Goal: Task Accomplishment & Management: Use online tool/utility

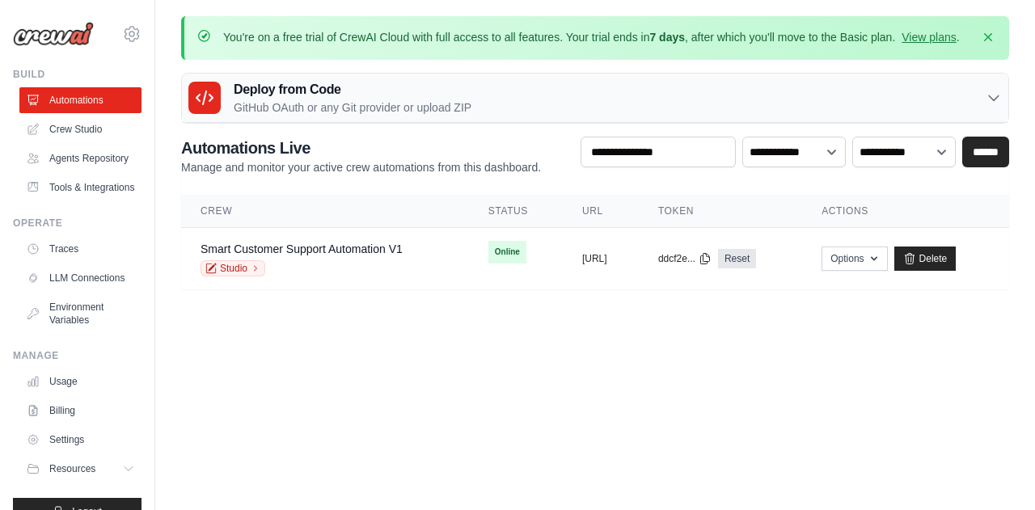
click at [62, 40] on img at bounding box center [53, 34] width 81 height 24
click at [982, 33] on icon "button" at bounding box center [988, 36] width 16 height 16
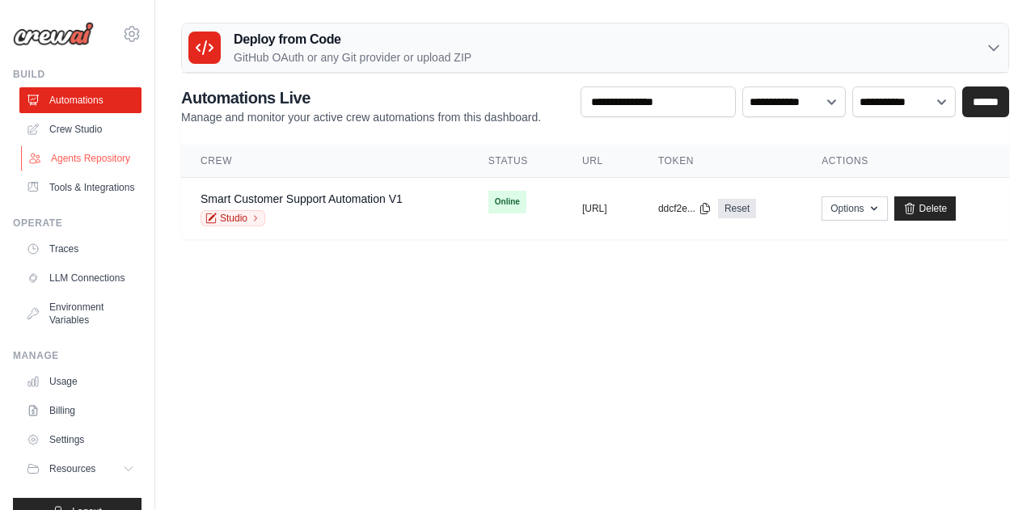
click at [66, 167] on link "Agents Repository" at bounding box center [82, 158] width 122 height 26
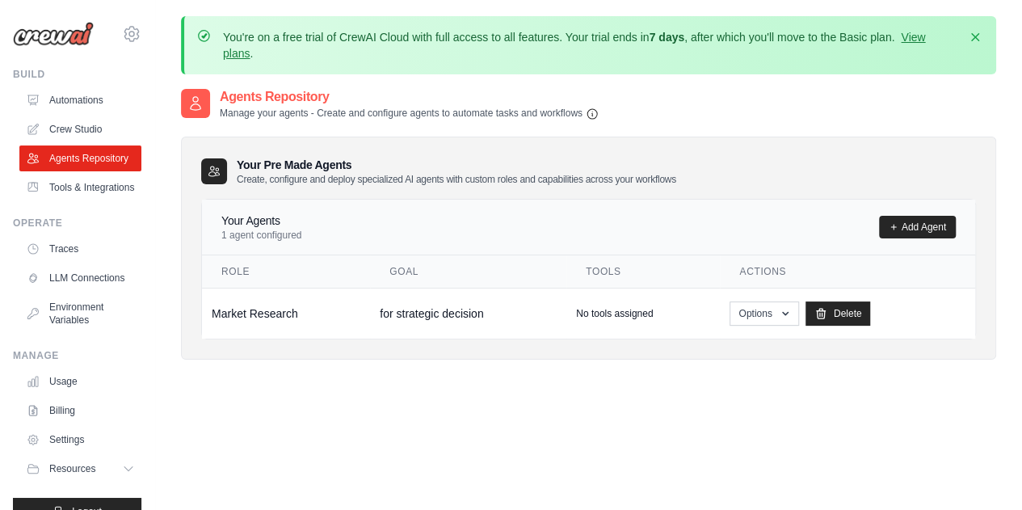
scroll to position [52, 0]
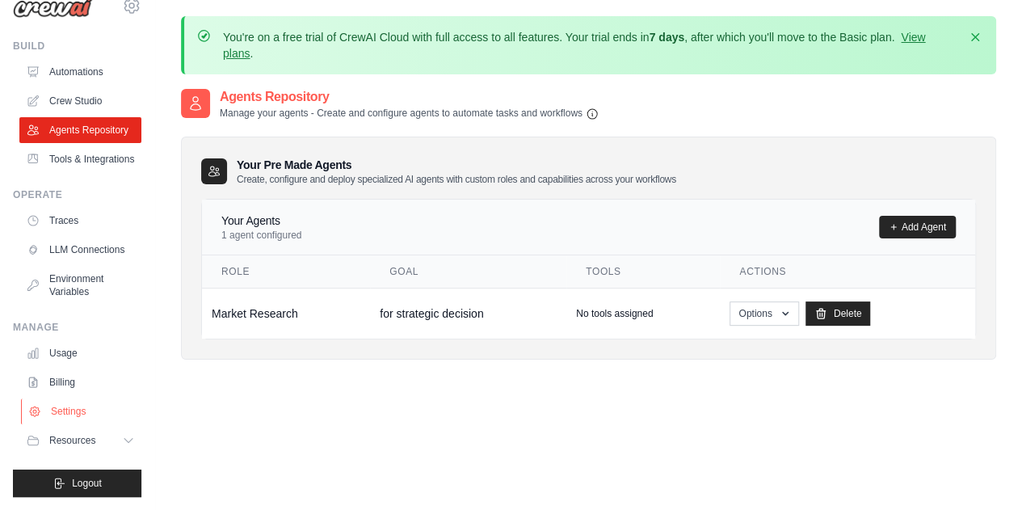
click at [83, 424] on link "Settings" at bounding box center [82, 411] width 122 height 26
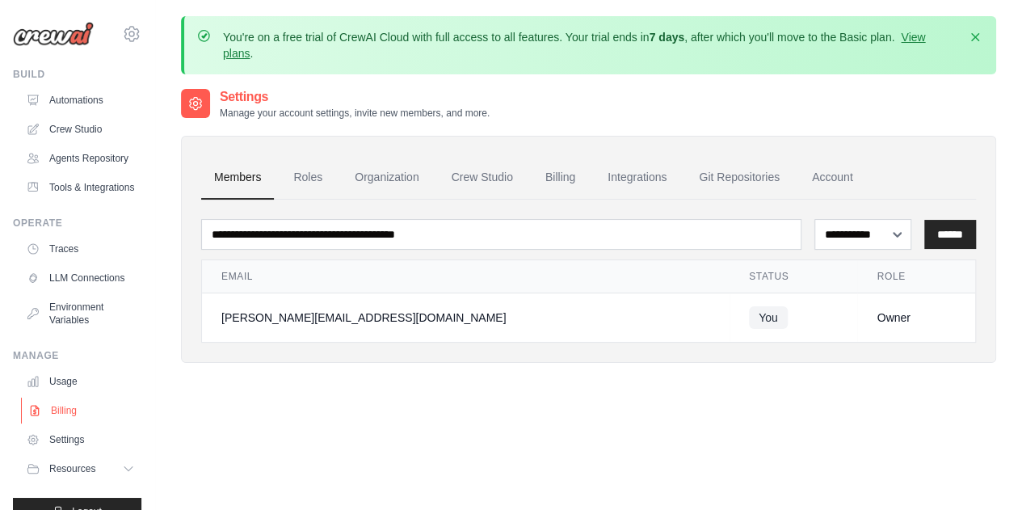
click at [61, 424] on link "Billing" at bounding box center [82, 411] width 122 height 26
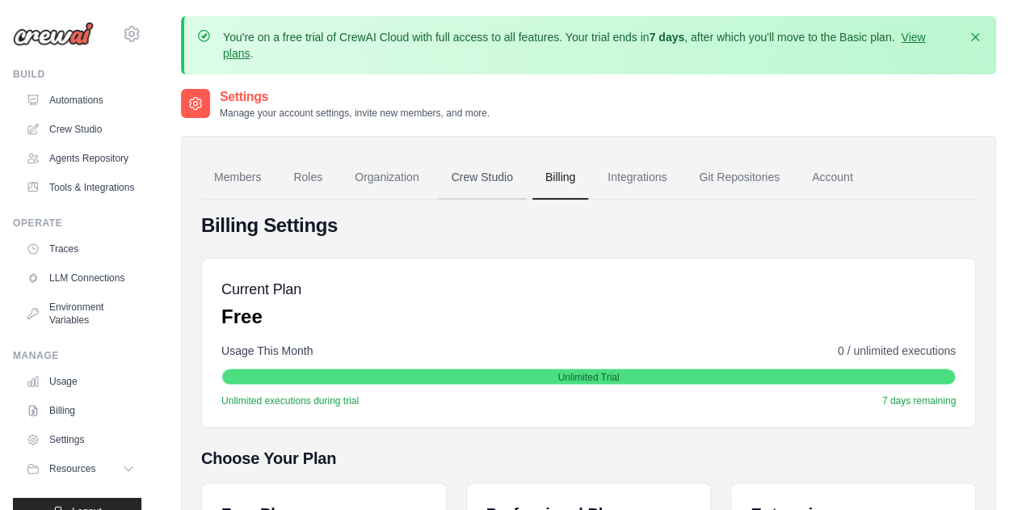
click at [499, 183] on link "Crew Studio" at bounding box center [482, 178] width 87 height 44
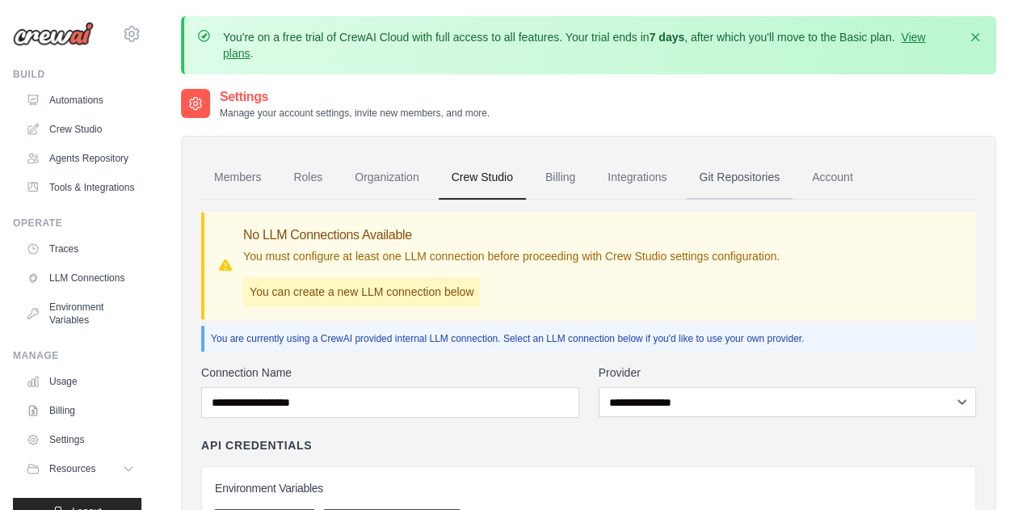
click at [741, 175] on link "Git Repositories" at bounding box center [739, 178] width 107 height 44
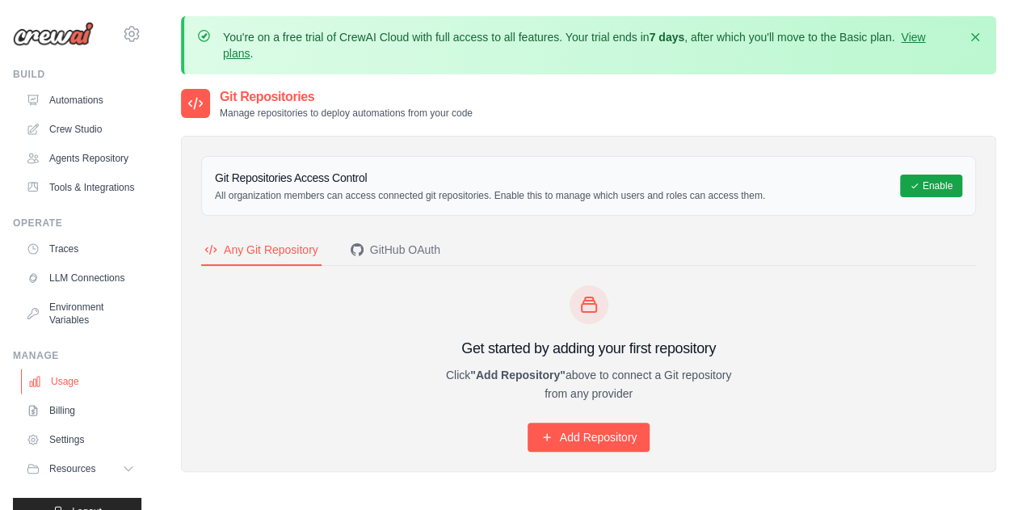
scroll to position [66, 0]
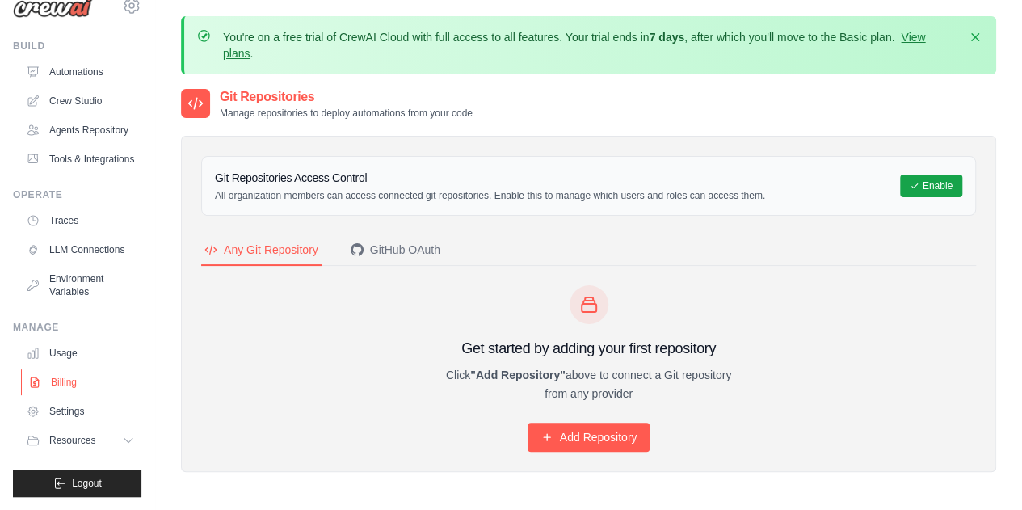
click at [75, 374] on link "Billing" at bounding box center [82, 382] width 122 height 26
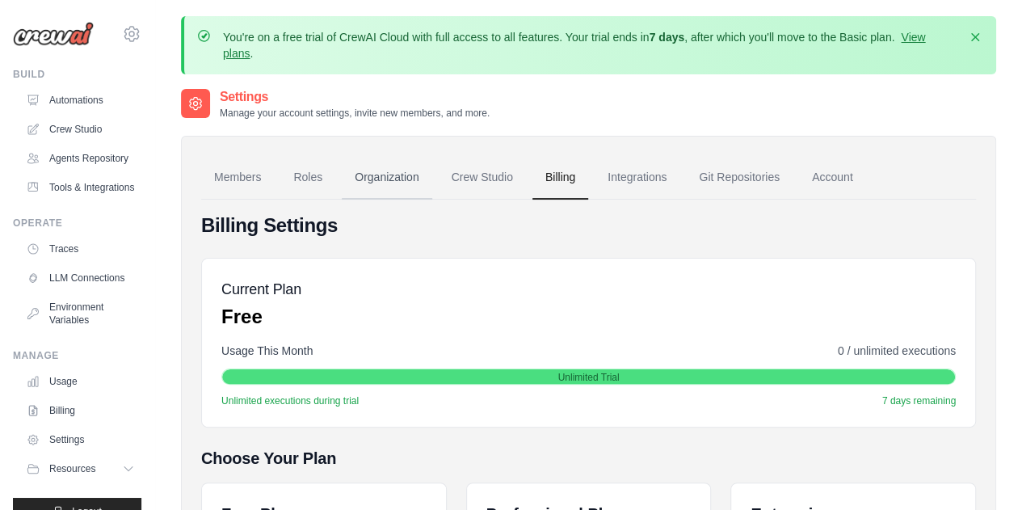
click at [401, 168] on link "Organization" at bounding box center [387, 178] width 90 height 44
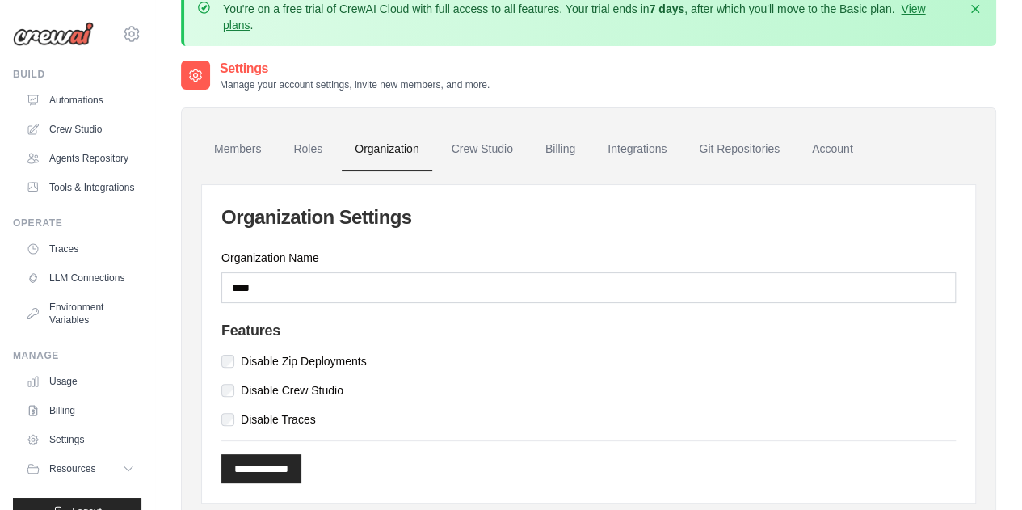
scroll to position [18, 0]
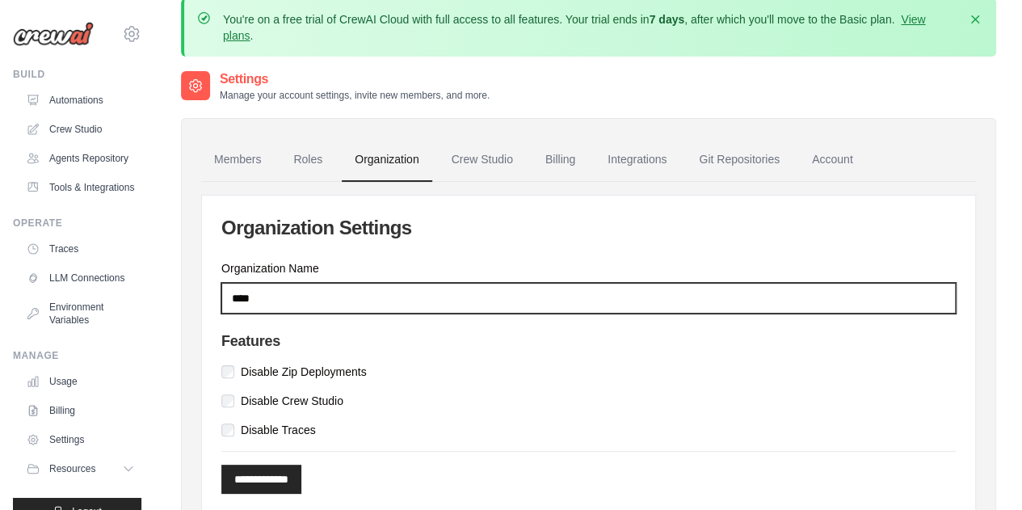
click at [391, 292] on input "****" at bounding box center [588, 298] width 735 height 31
type input "*"
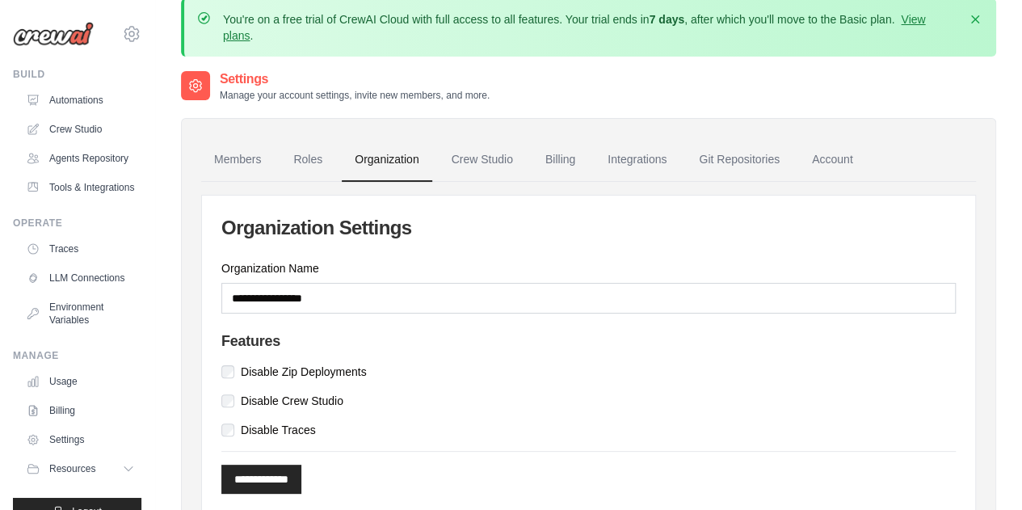
click at [532, 200] on div "**********" at bounding box center [589, 355] width 774 height 318
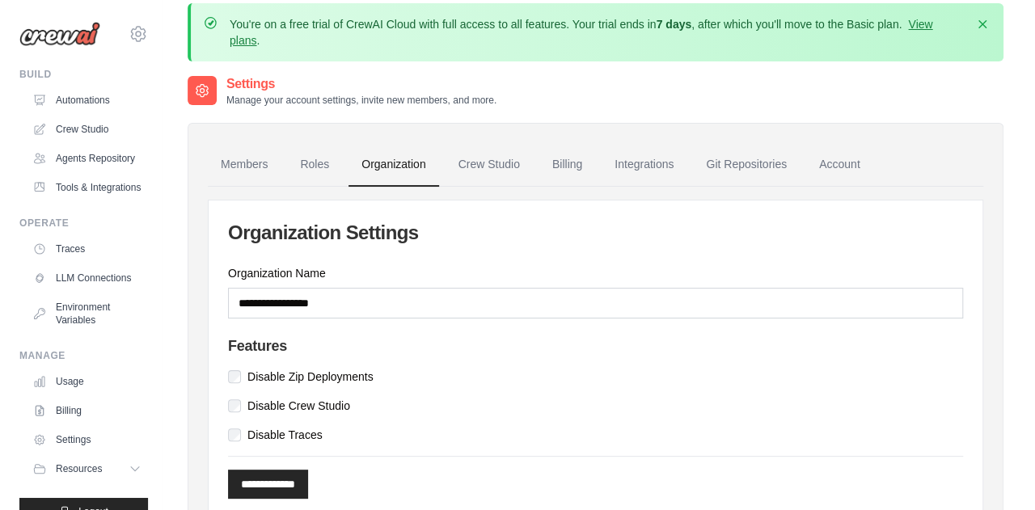
scroll to position [0, 0]
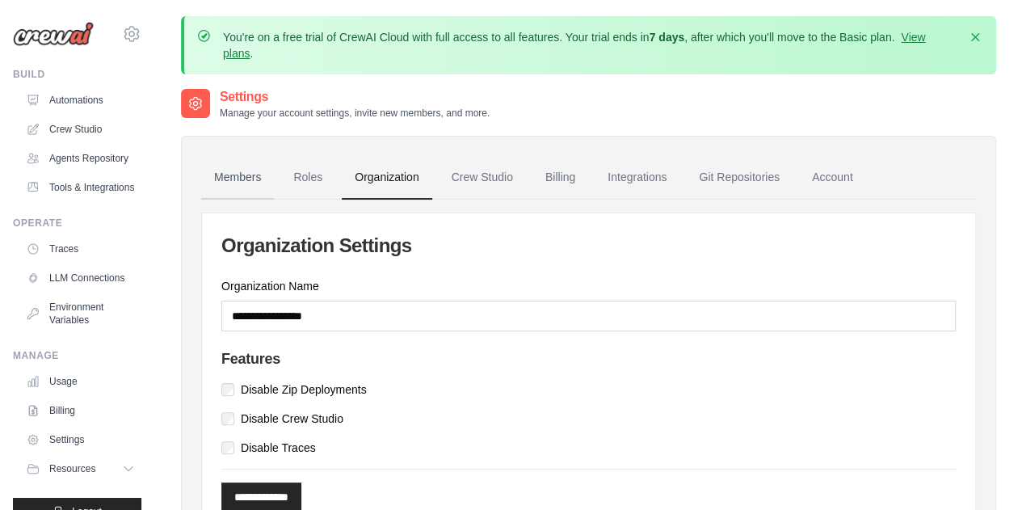
click at [241, 179] on link "Members" at bounding box center [237, 178] width 73 height 44
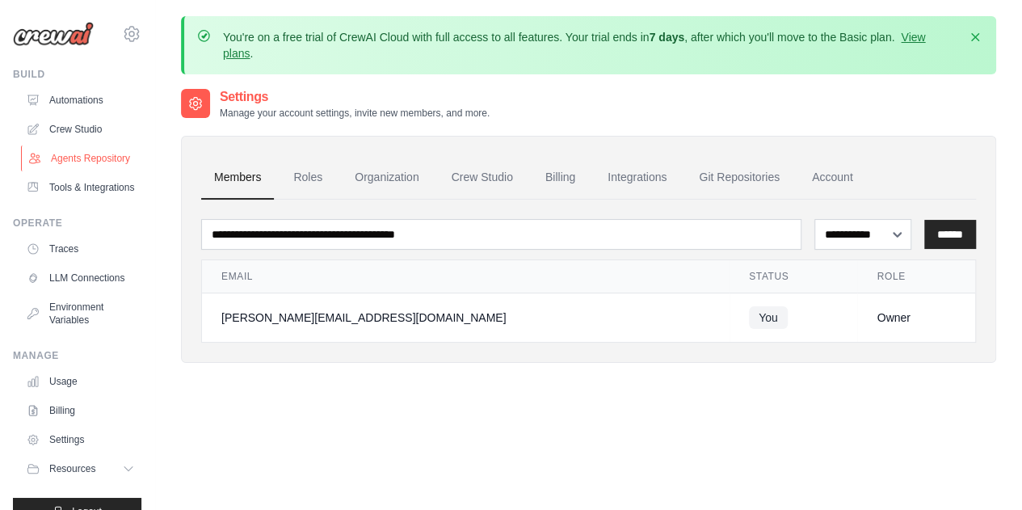
click at [70, 167] on link "Agents Repository" at bounding box center [82, 158] width 122 height 26
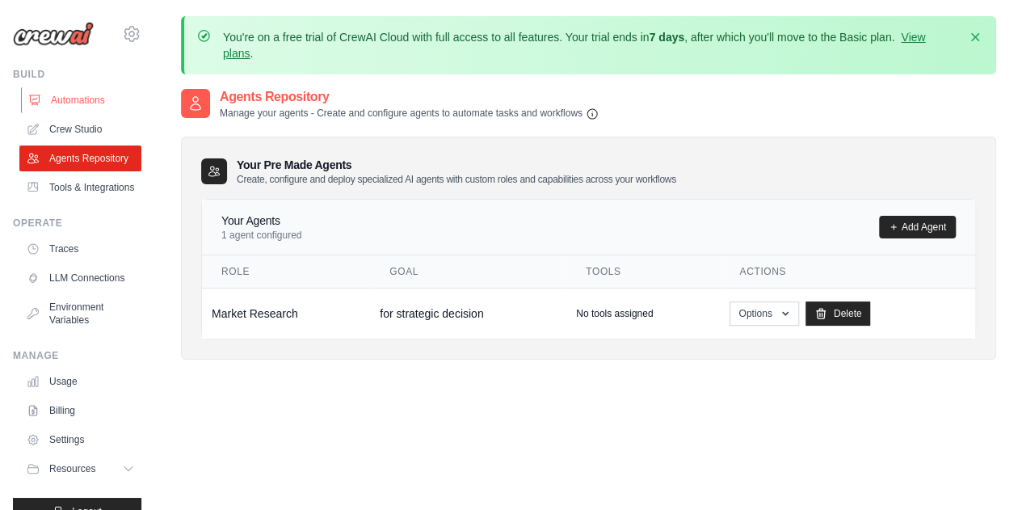
click at [74, 100] on link "Automations" at bounding box center [82, 100] width 122 height 26
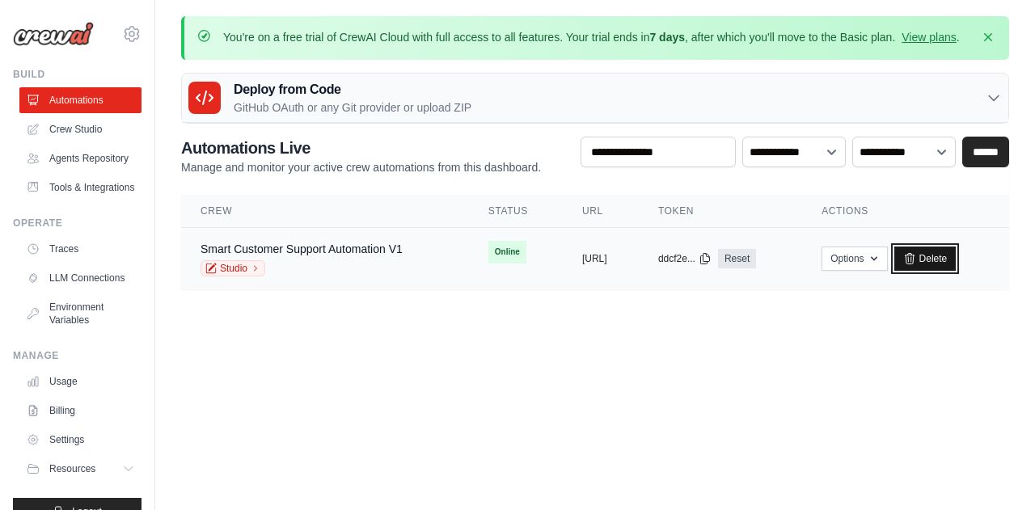
click at [956, 258] on link "Delete" at bounding box center [925, 259] width 62 height 24
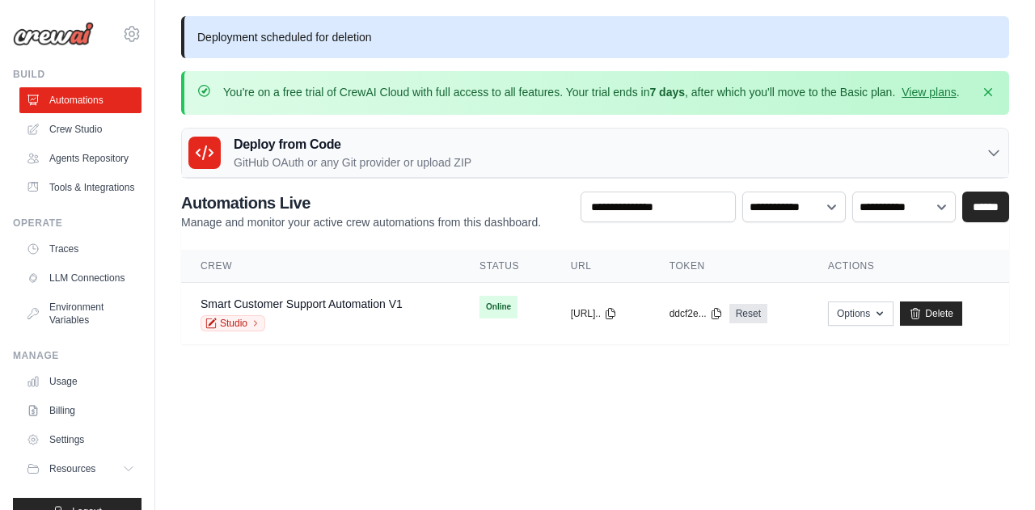
click at [230, 150] on div "Deploy from Code GitHub OAuth or any Git provider or upload ZIP" at bounding box center [329, 153] width 283 height 36
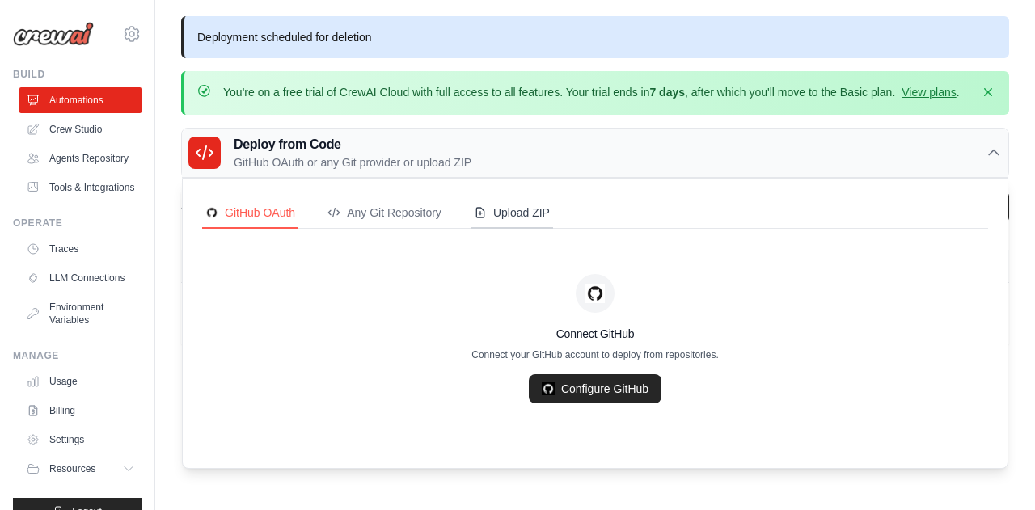
click at [507, 221] on button "Upload ZIP" at bounding box center [511, 213] width 82 height 31
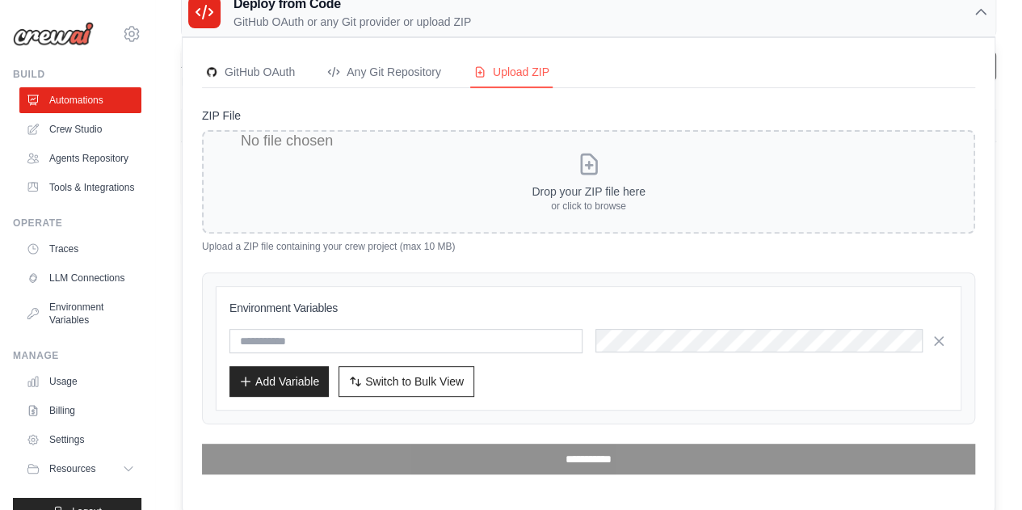
scroll to position [10, 0]
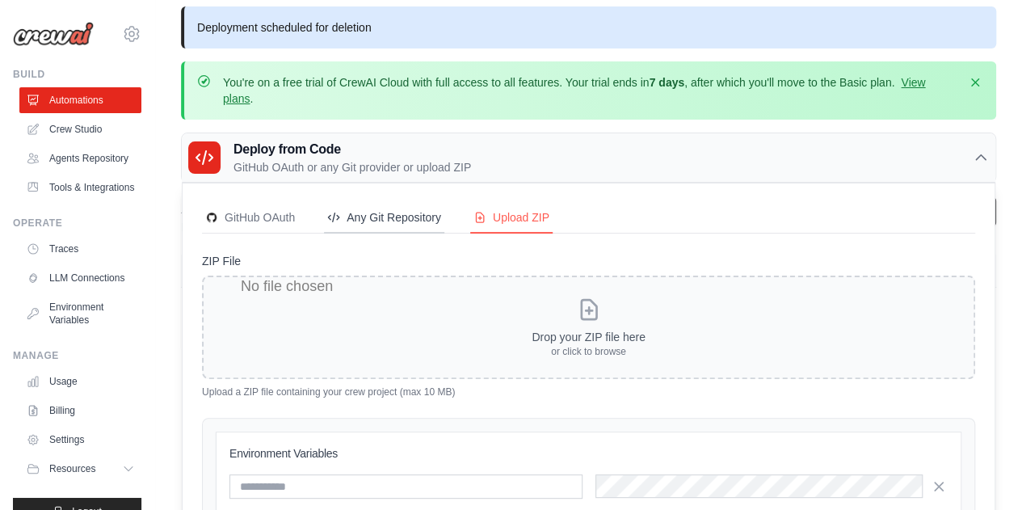
click at [419, 213] on div "Any Git Repository" at bounding box center [384, 217] width 114 height 16
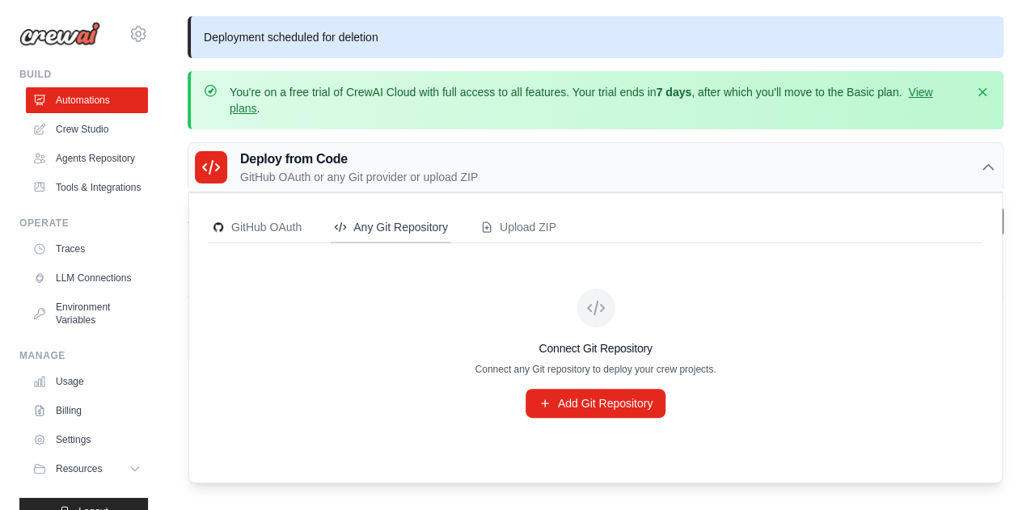
scroll to position [0, 0]
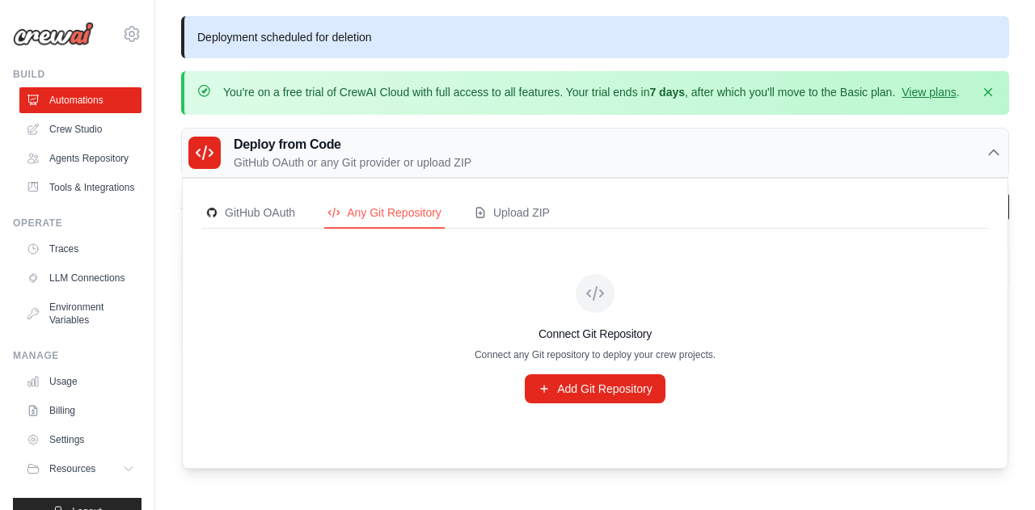
click at [400, 274] on div "Connect Git Repository Connect any Git repository to deploy your crew projects.…" at bounding box center [595, 338] width 786 height 181
click at [265, 205] on div "GitHub OAuth" at bounding box center [250, 212] width 90 height 16
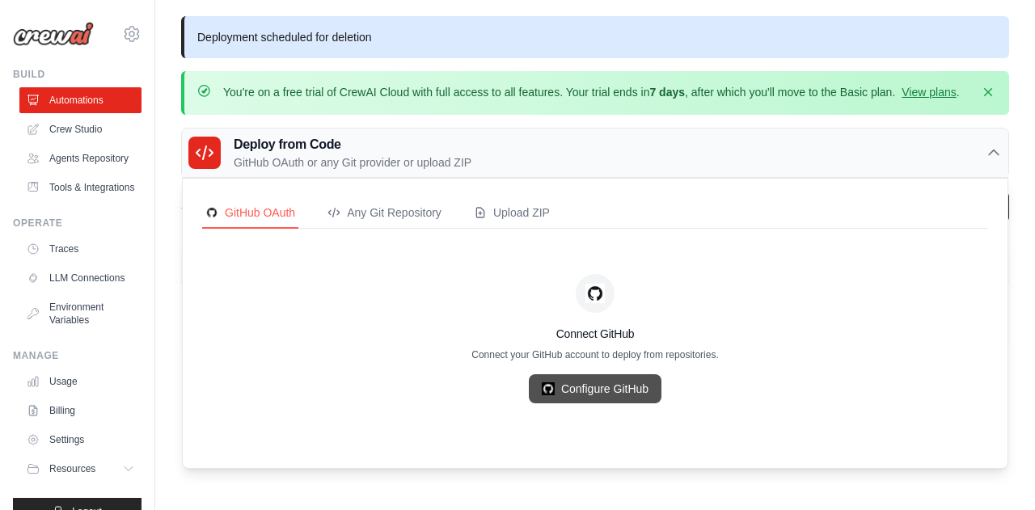
click at [579, 381] on link "Configure GitHub" at bounding box center [595, 388] width 133 height 29
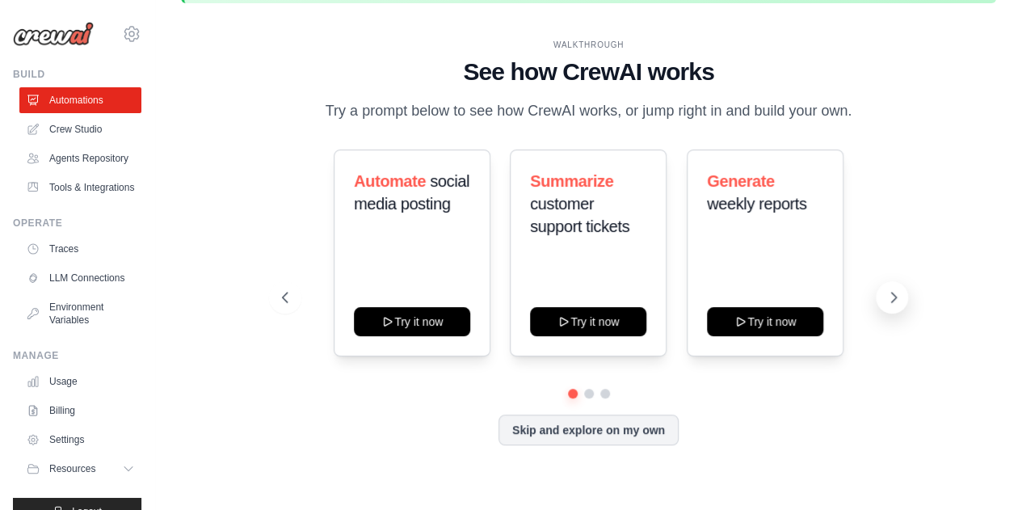
click at [895, 293] on icon at bounding box center [894, 297] width 16 height 16
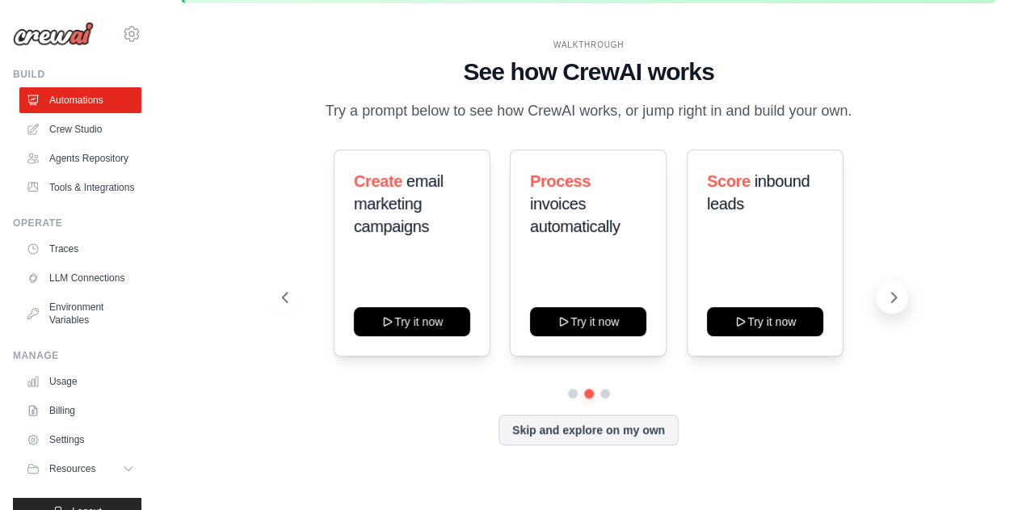
click at [895, 293] on icon at bounding box center [894, 297] width 16 height 16
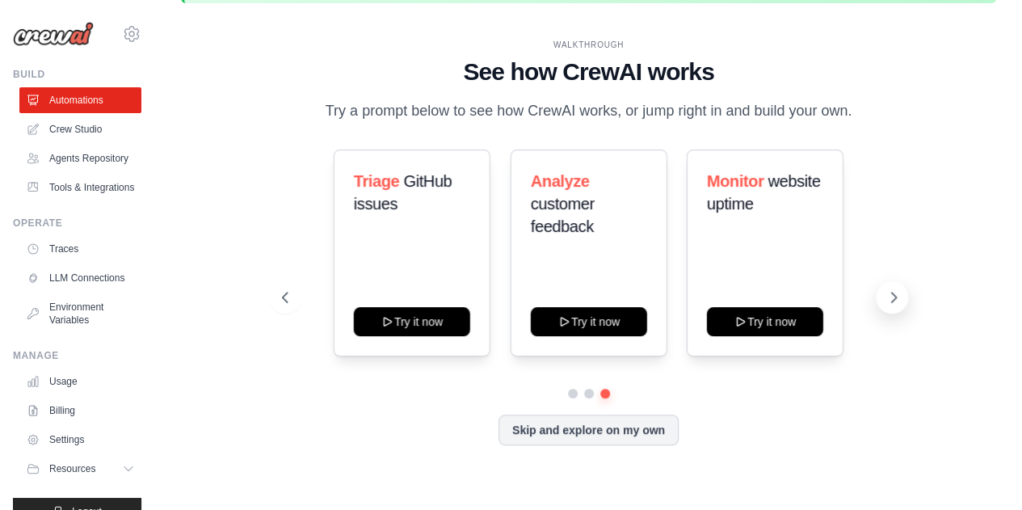
click at [895, 293] on icon at bounding box center [894, 297] width 16 height 16
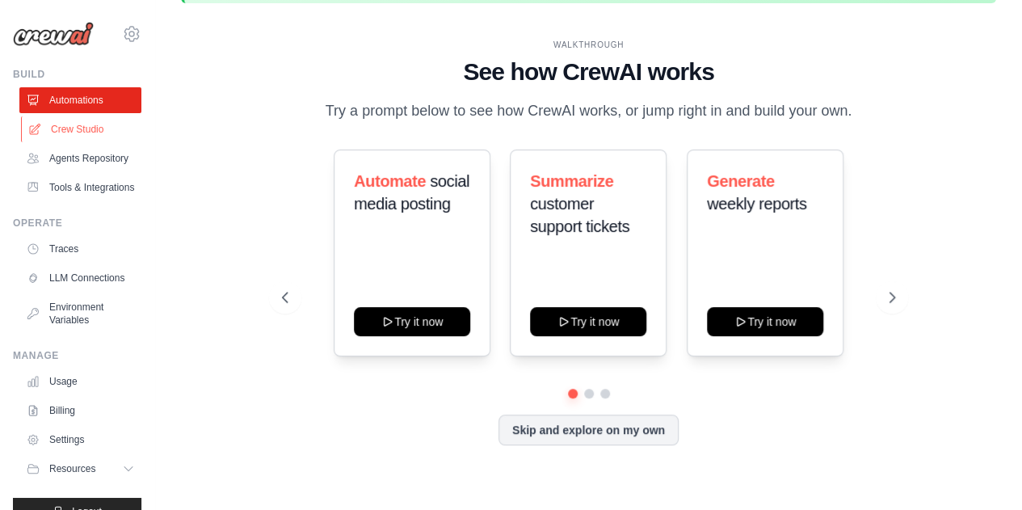
click at [83, 131] on link "Crew Studio" at bounding box center [82, 129] width 122 height 26
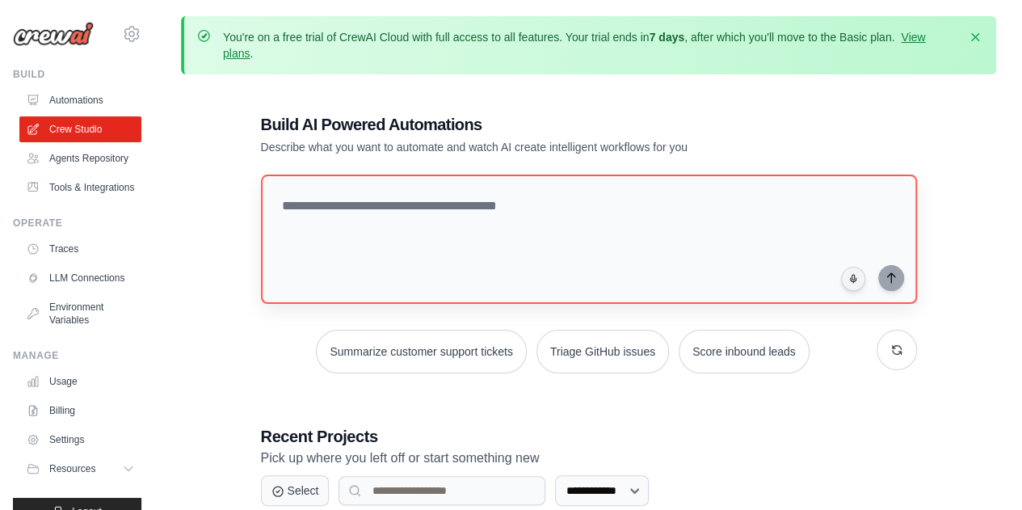
scroll to position [211, 0]
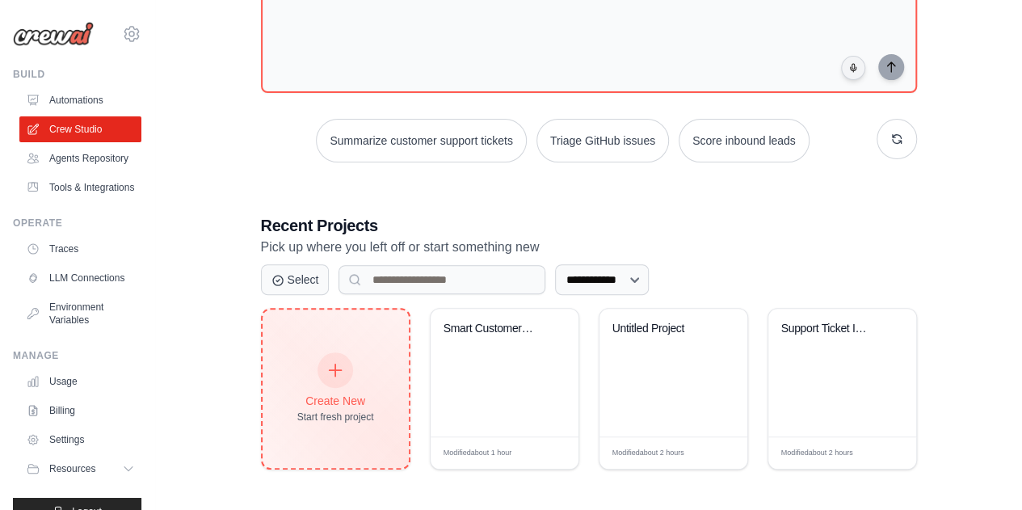
click at [348, 407] on div "Create New Start fresh project" at bounding box center [335, 389] width 77 height 70
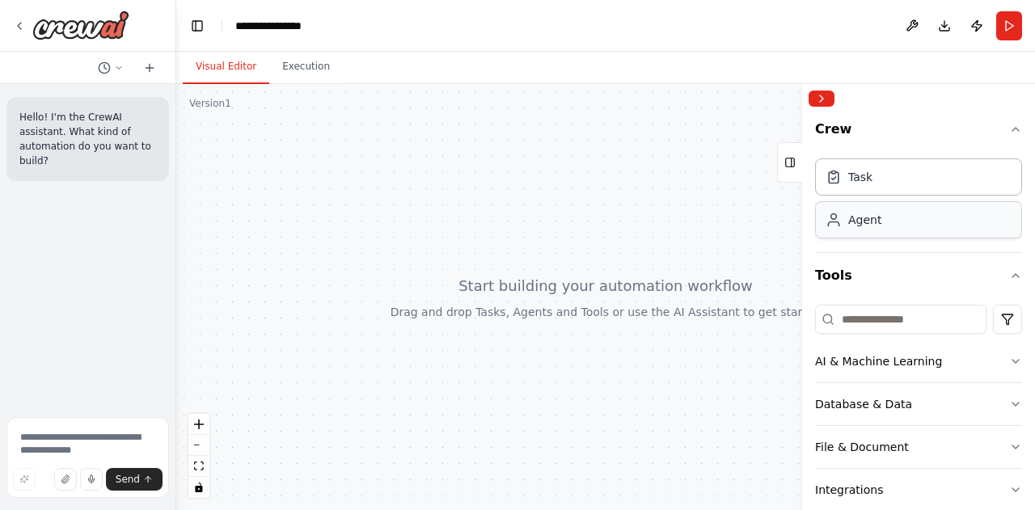
click at [900, 222] on div "Agent" at bounding box center [918, 219] width 207 height 37
click at [835, 240] on div "Task Agent" at bounding box center [918, 202] width 207 height 100
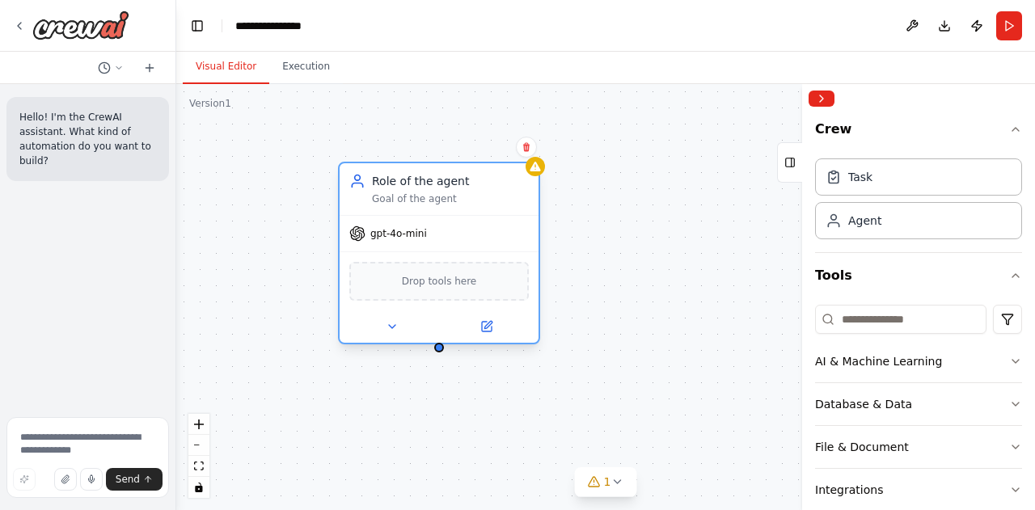
drag, startPoint x: 505, startPoint y: 213, endPoint x: 416, endPoint y: 196, distance: 90.4
click at [416, 196] on div "Goal of the agent" at bounding box center [450, 198] width 157 height 13
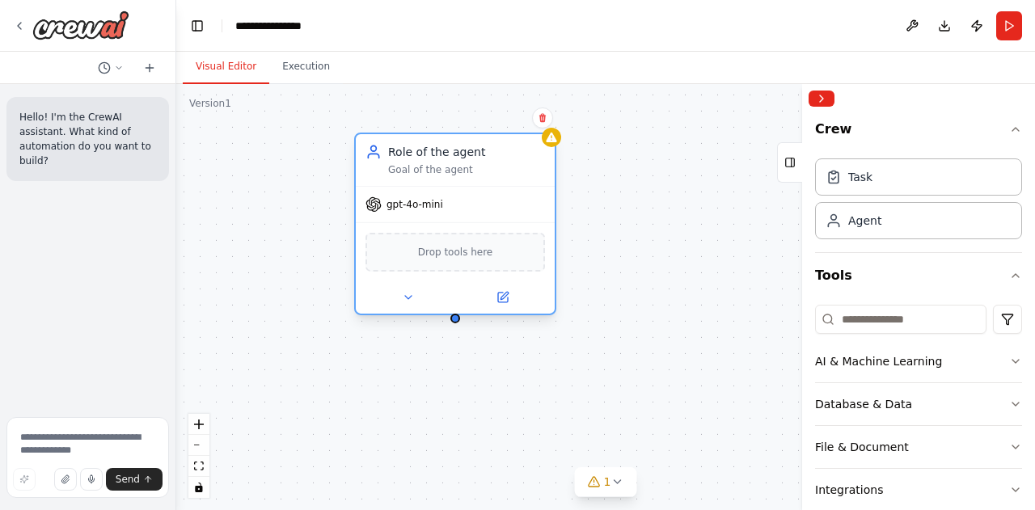
drag, startPoint x: 435, startPoint y: 180, endPoint x: 448, endPoint y: 141, distance: 40.9
click at [448, 141] on div "Role of the agent Goal of the agent" at bounding box center [455, 160] width 199 height 52
click at [543, 115] on icon at bounding box center [543, 118] width 10 height 10
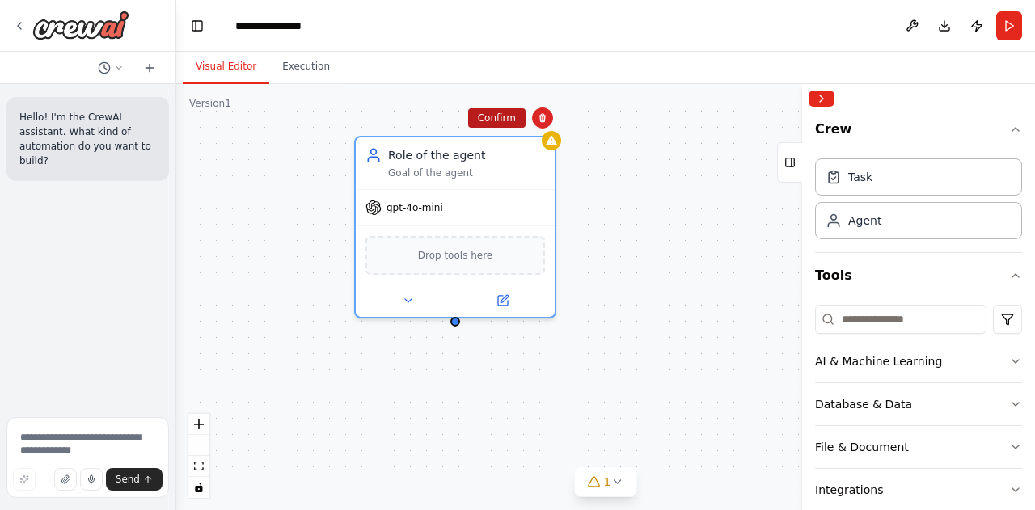
click at [520, 124] on button "Confirm" at bounding box center [496, 117] width 57 height 19
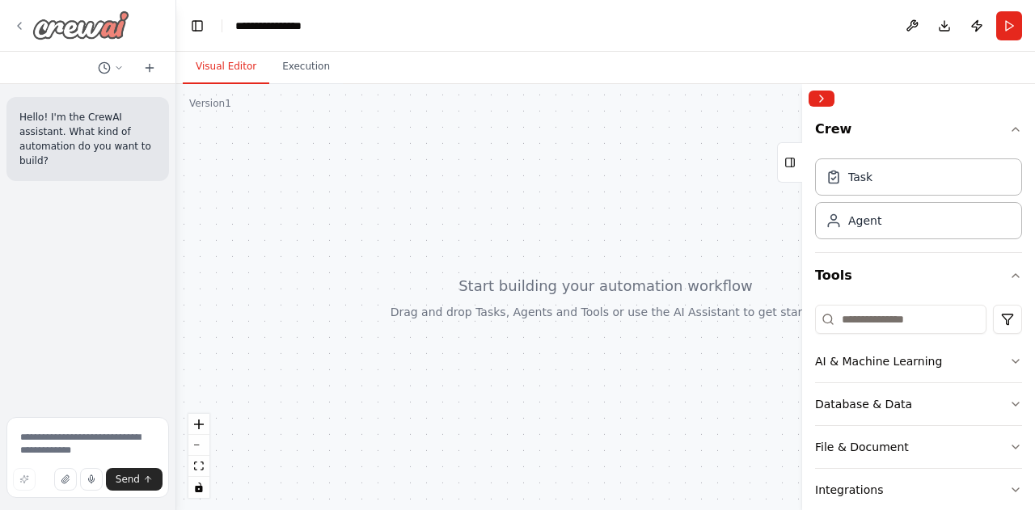
click at [19, 19] on icon at bounding box center [19, 25] width 13 height 13
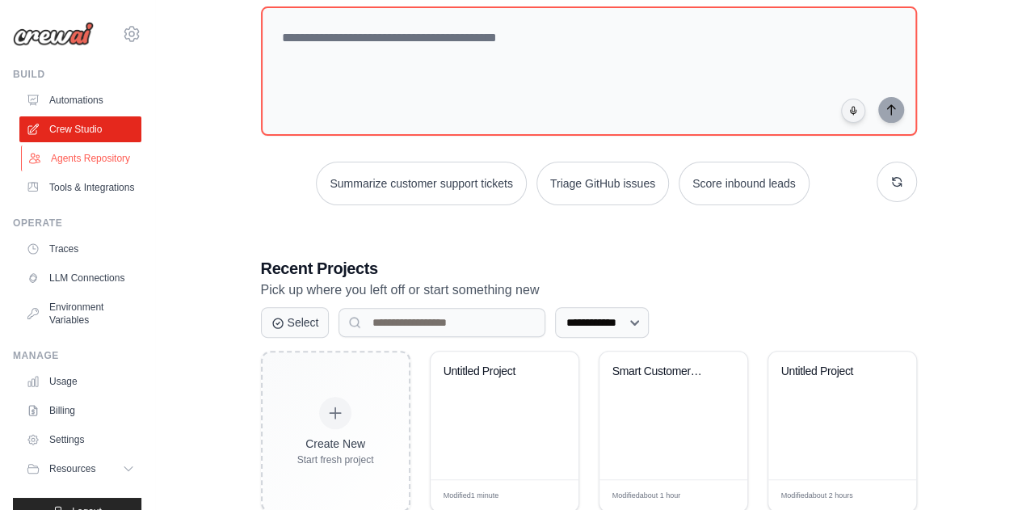
click at [63, 171] on link "Agents Repository" at bounding box center [82, 158] width 122 height 26
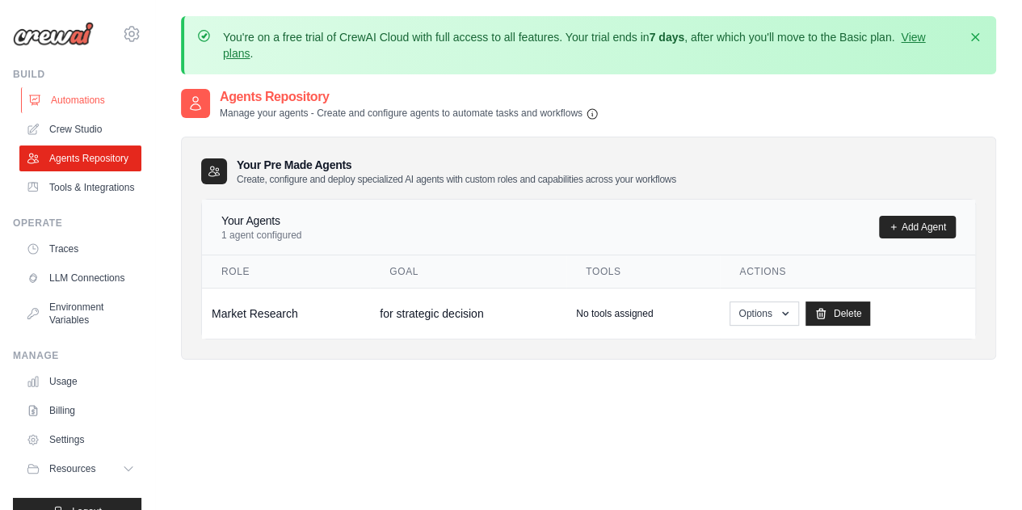
click at [89, 97] on link "Automations" at bounding box center [82, 100] width 122 height 26
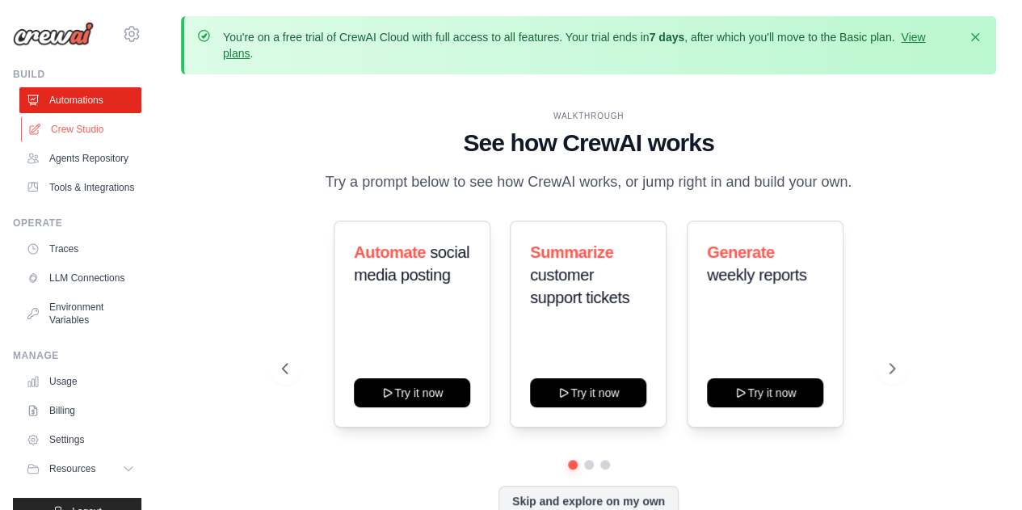
click at [84, 130] on link "Crew Studio" at bounding box center [82, 129] width 122 height 26
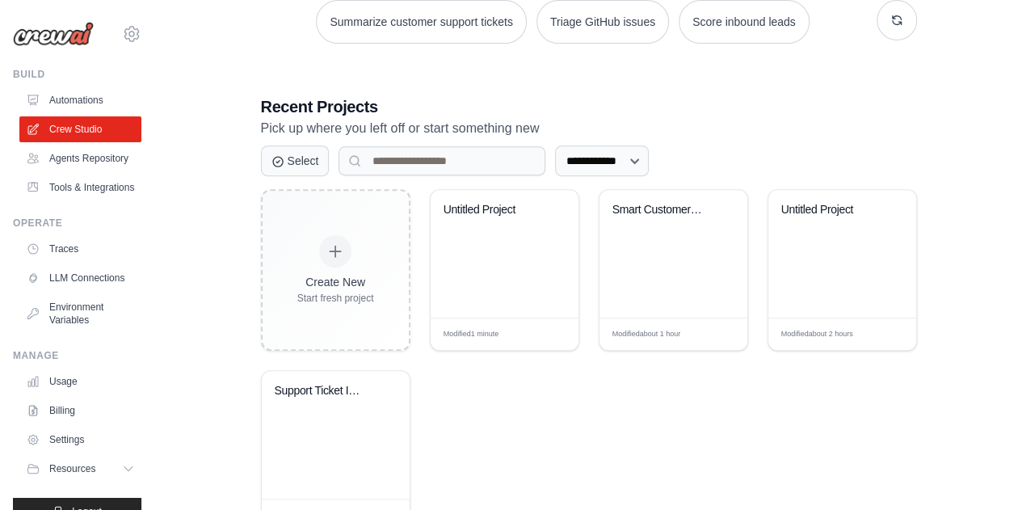
scroll to position [392, 0]
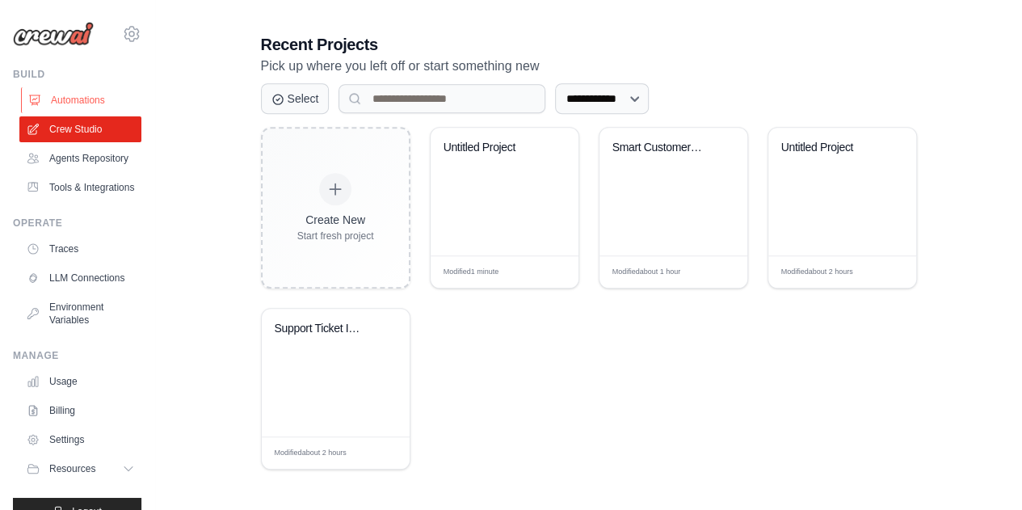
click at [82, 104] on link "Automations" at bounding box center [82, 100] width 122 height 26
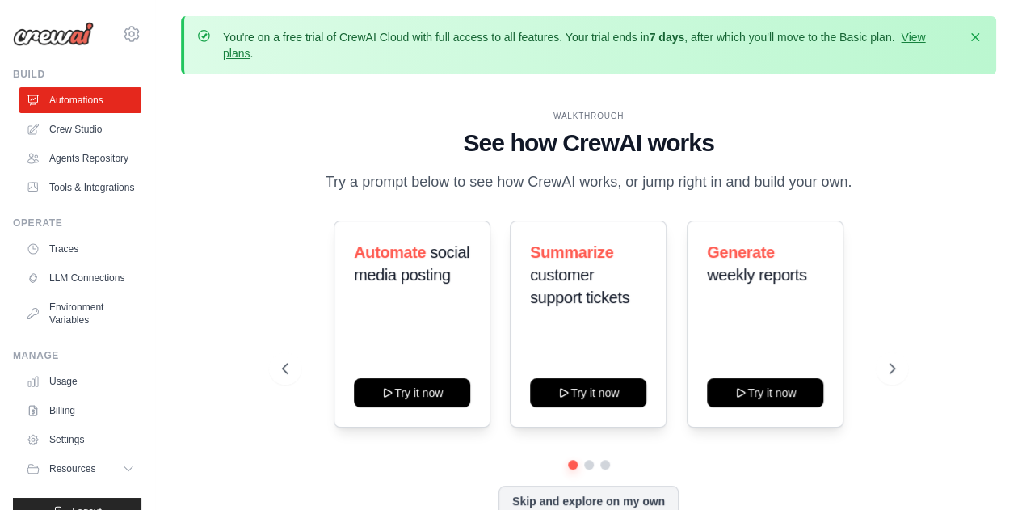
scroll to position [71, 0]
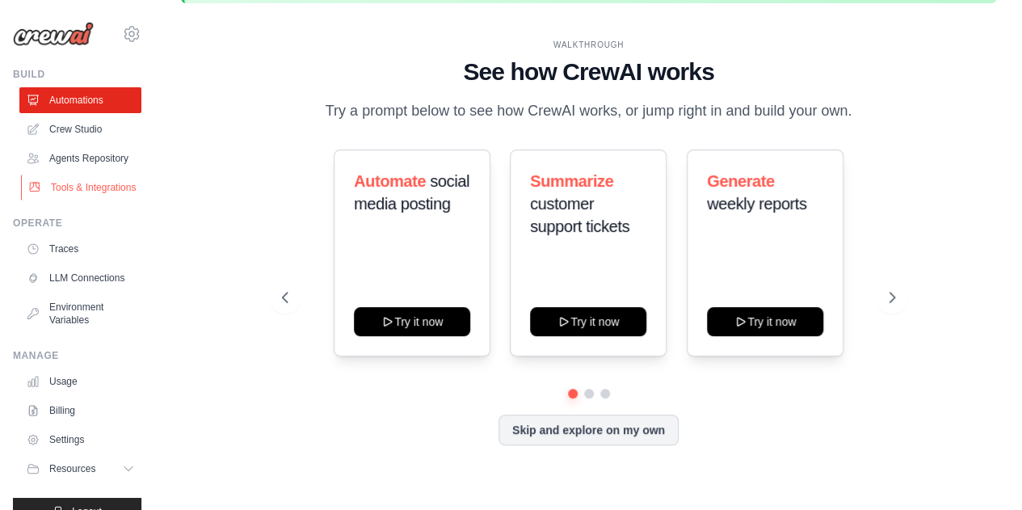
click at [92, 200] on link "Tools & Integrations" at bounding box center [82, 188] width 122 height 26
click at [79, 164] on link "Agents Repository" at bounding box center [82, 158] width 122 height 26
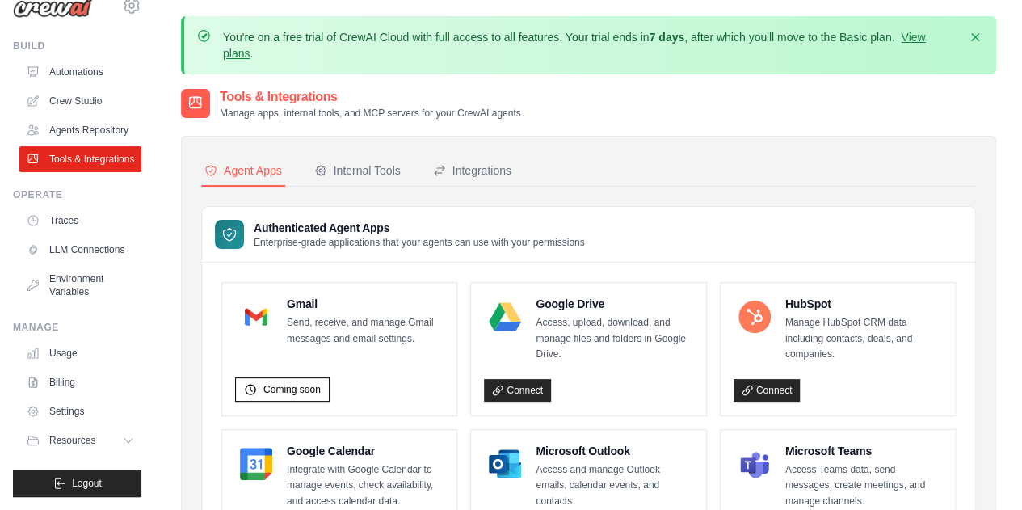
scroll to position [6, 0]
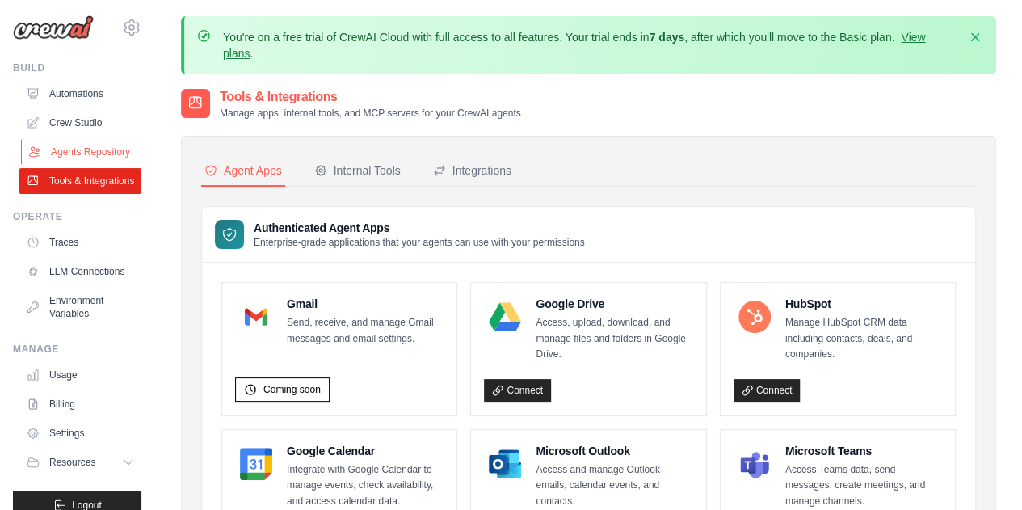
click at [74, 164] on link "Agents Repository" at bounding box center [82, 152] width 122 height 26
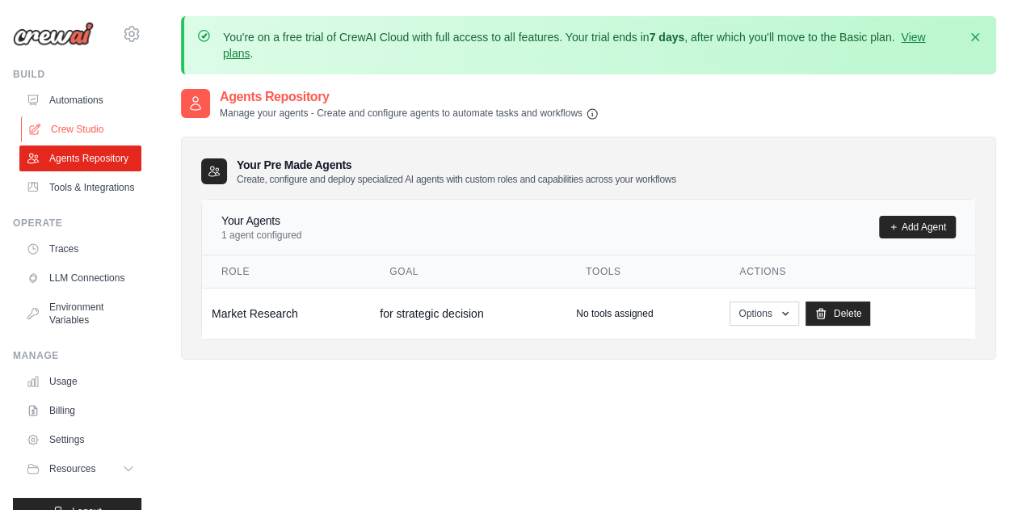
click at [94, 122] on link "Crew Studio" at bounding box center [82, 129] width 122 height 26
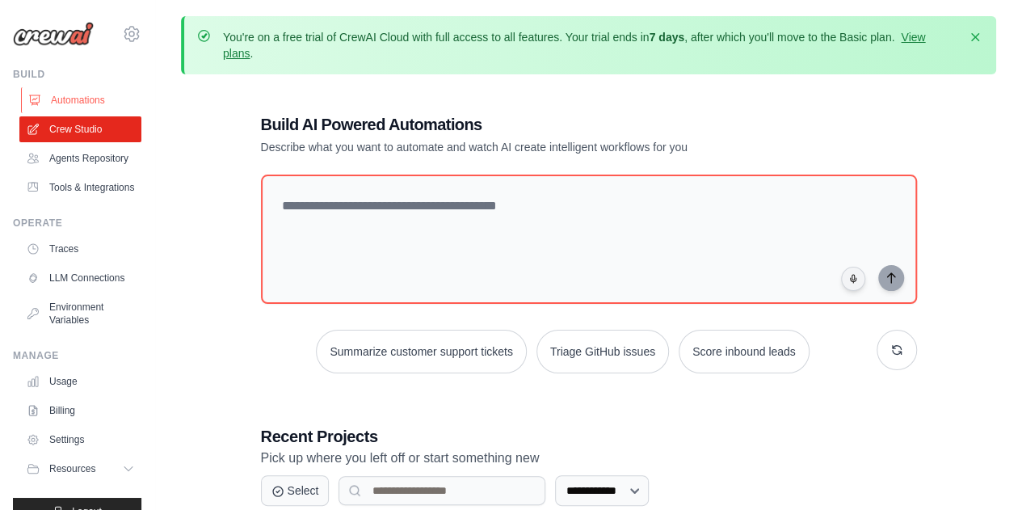
click at [76, 88] on link "Automations" at bounding box center [82, 100] width 122 height 26
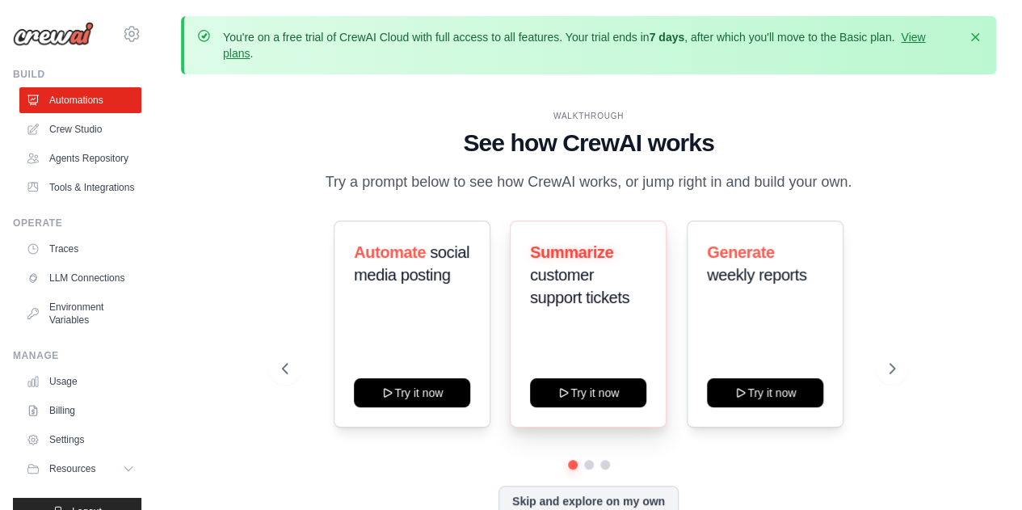
scroll to position [71, 0]
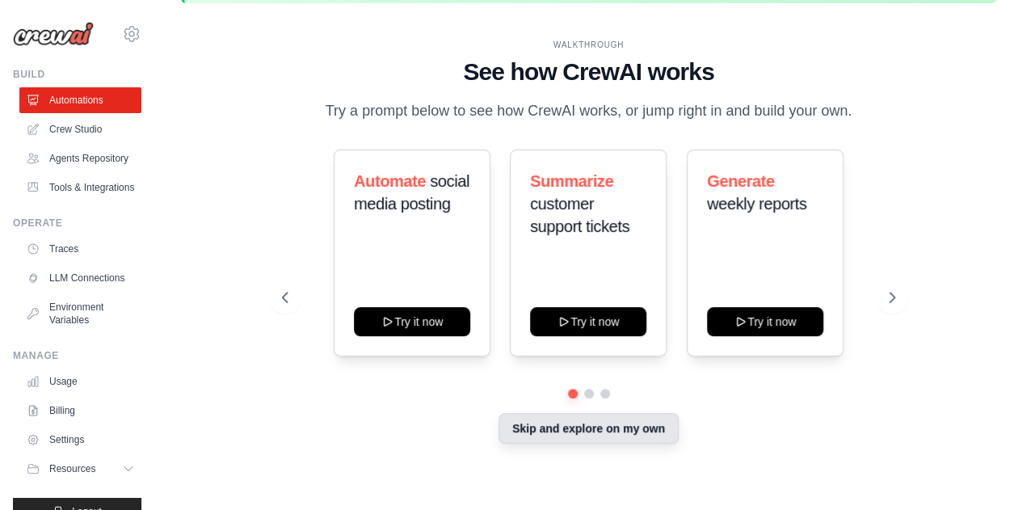
click at [612, 431] on button "Skip and explore on my own" at bounding box center [589, 428] width 180 height 31
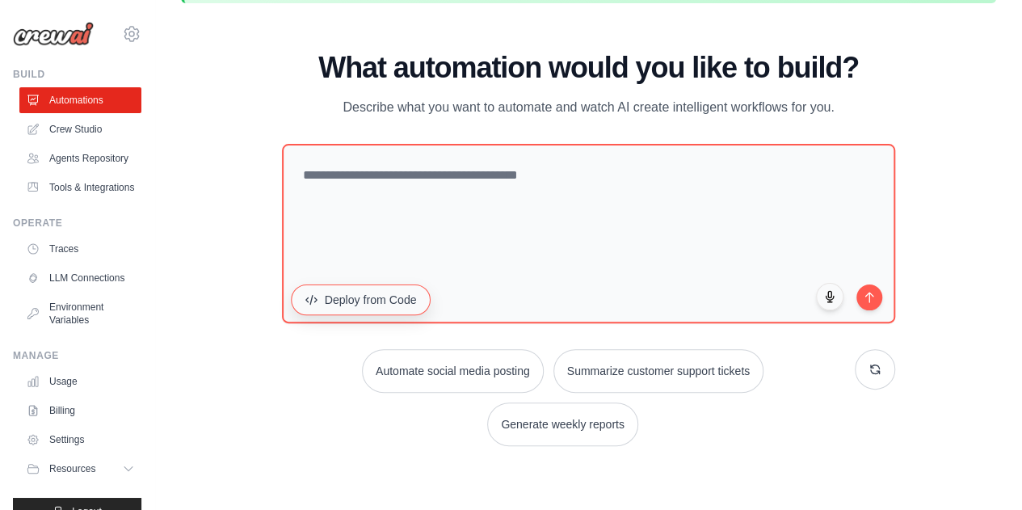
click at [354, 314] on button "Deploy from Code" at bounding box center [361, 299] width 140 height 31
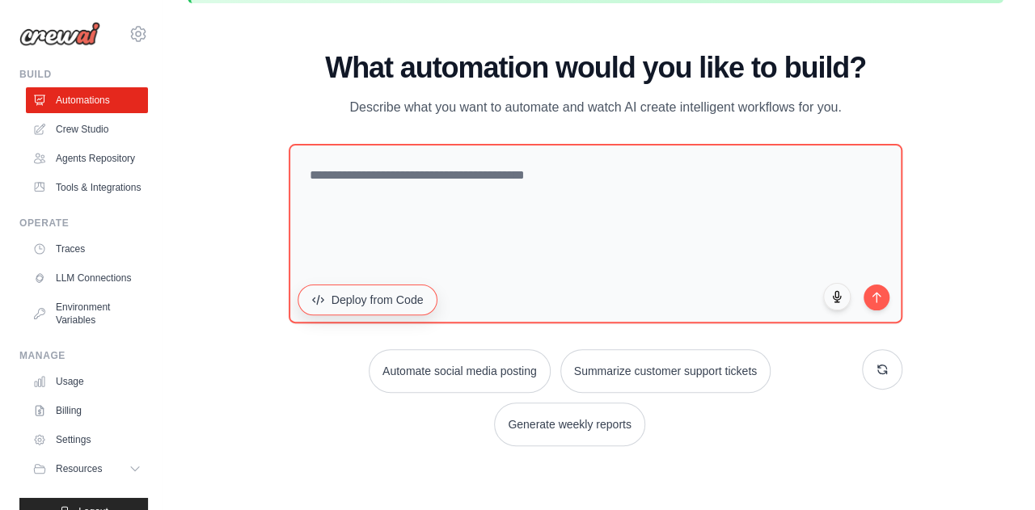
scroll to position [57, 0]
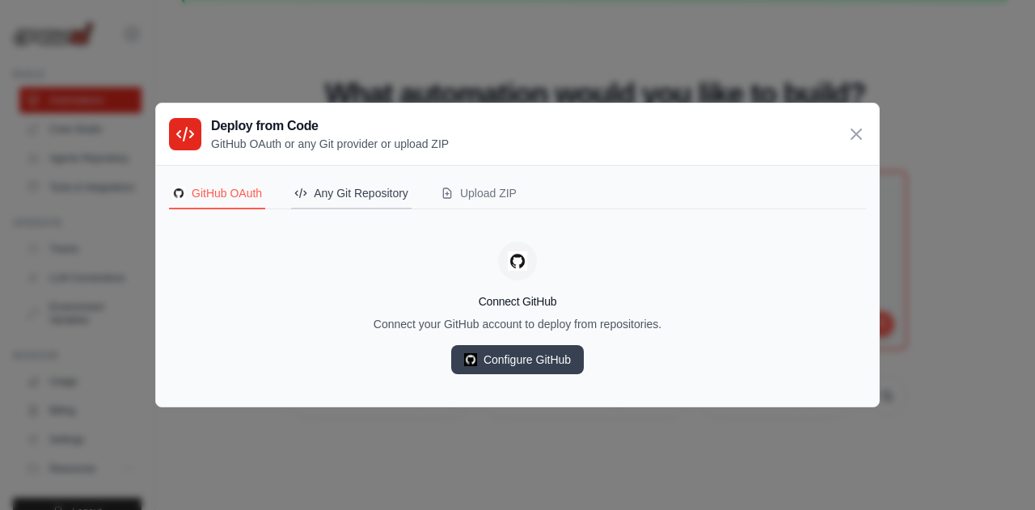
click at [344, 195] on div "Any Git Repository" at bounding box center [351, 193] width 114 height 16
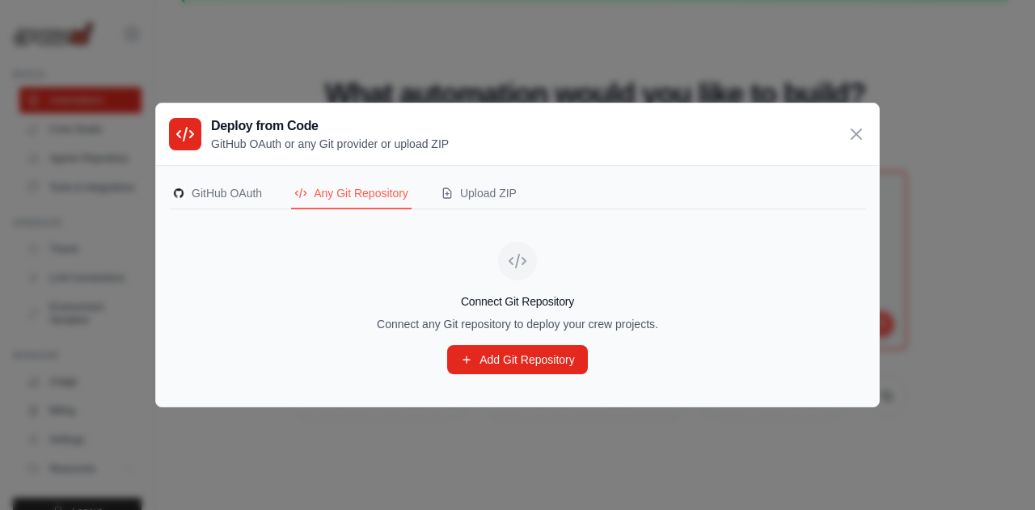
click at [477, 177] on div "GitHub OAuth Any Git Repository Upload ZIP Connect GitHub Connect your GitHub a…" at bounding box center [517, 286] width 723 height 242
click at [475, 190] on div "Upload ZIP" at bounding box center [479, 193] width 76 height 16
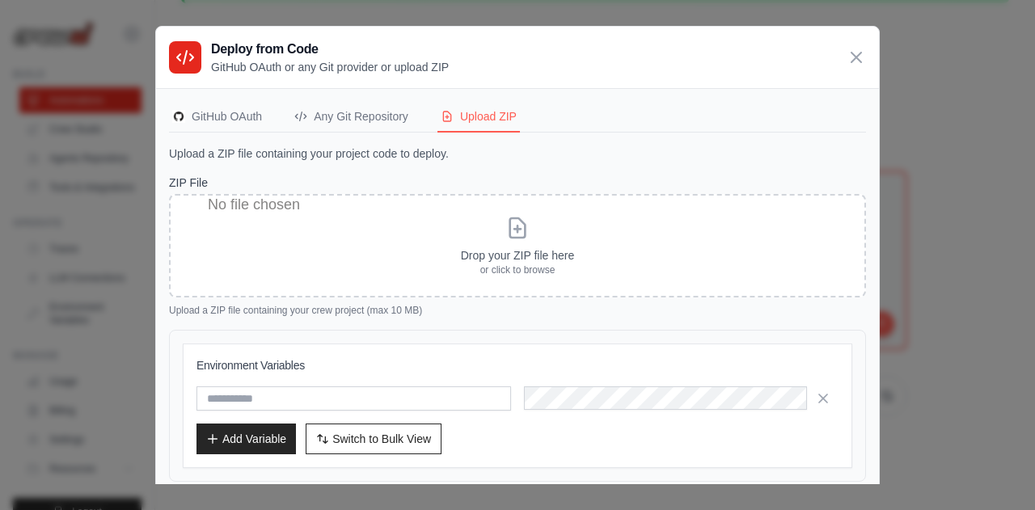
scroll to position [50, 0]
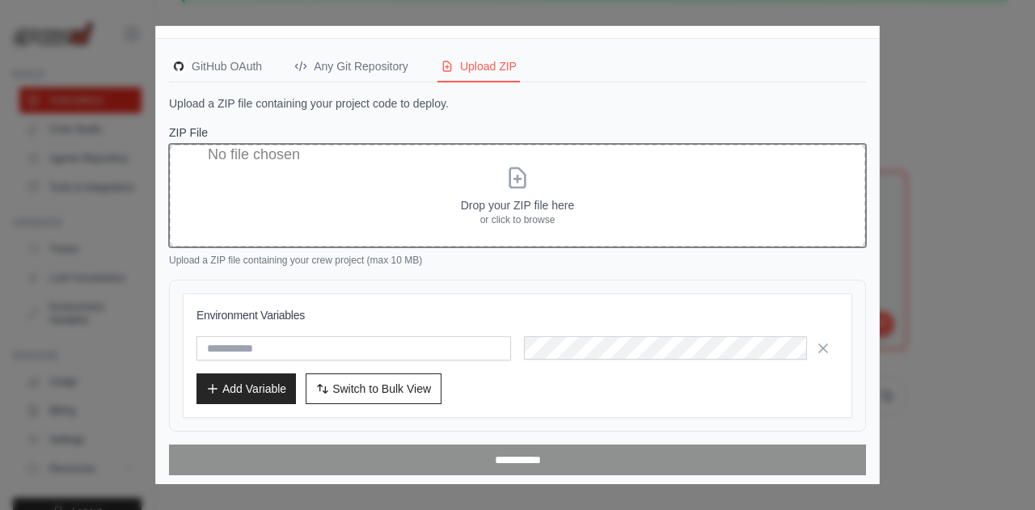
click at [518, 212] on input "ZIP File" at bounding box center [517, 195] width 697 height 103
type input "**********"
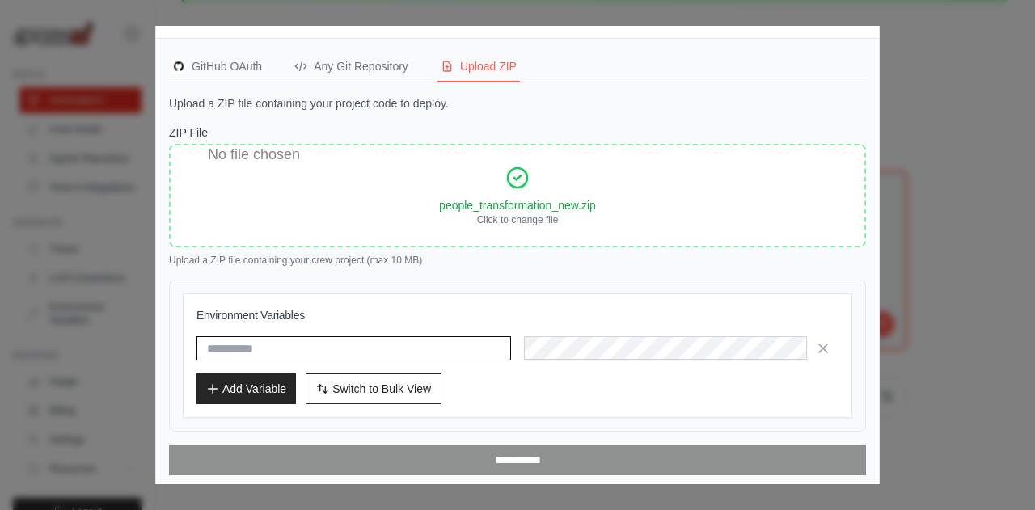
click at [335, 347] on input "text" at bounding box center [353, 348] width 314 height 24
click at [318, 386] on icon "button" at bounding box center [320, 386] width 4 height 6
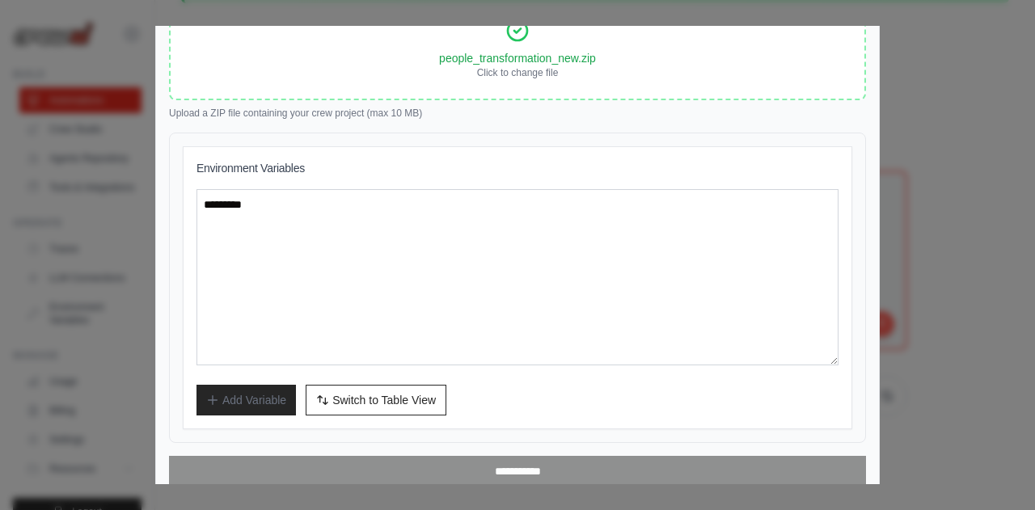
scroll to position [201, 0]
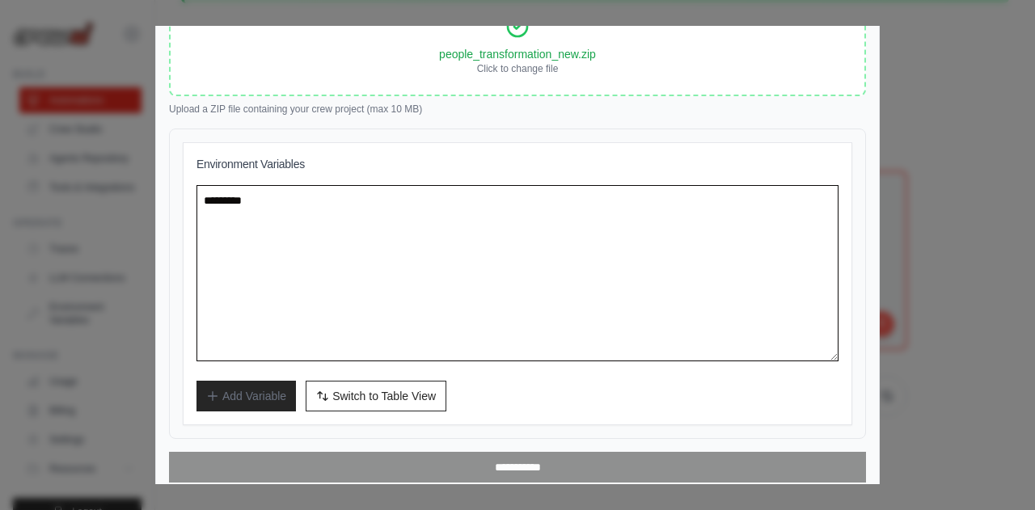
click at [330, 297] on textarea at bounding box center [517, 273] width 642 height 176
click at [371, 272] on textarea at bounding box center [517, 273] width 642 height 176
drag, startPoint x: 291, startPoint y: 205, endPoint x: 248, endPoint y: 197, distance: 43.6
click at [248, 197] on textarea at bounding box center [517, 273] width 642 height 176
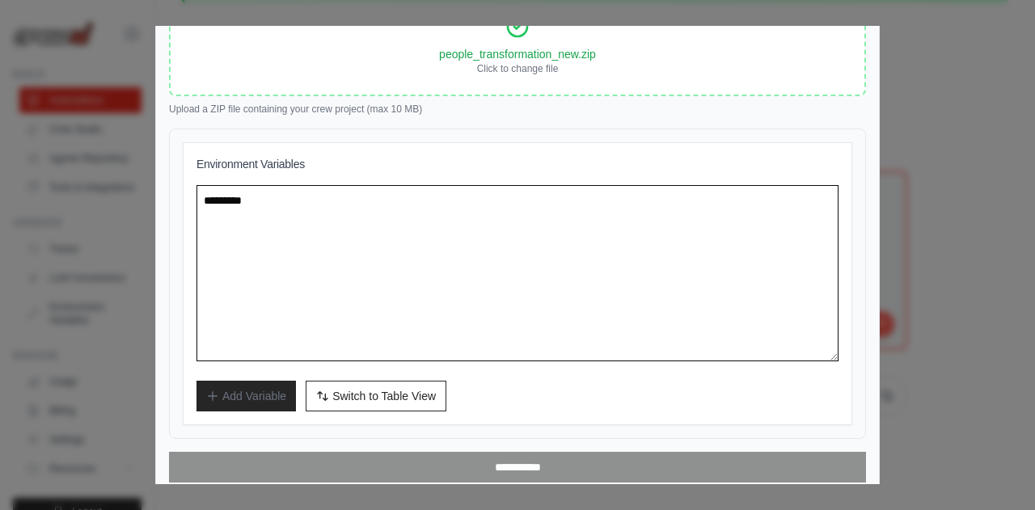
click at [297, 197] on textarea at bounding box center [517, 273] width 642 height 176
click at [283, 217] on textarea at bounding box center [517, 273] width 642 height 176
click at [444, 324] on textarea at bounding box center [517, 273] width 642 height 176
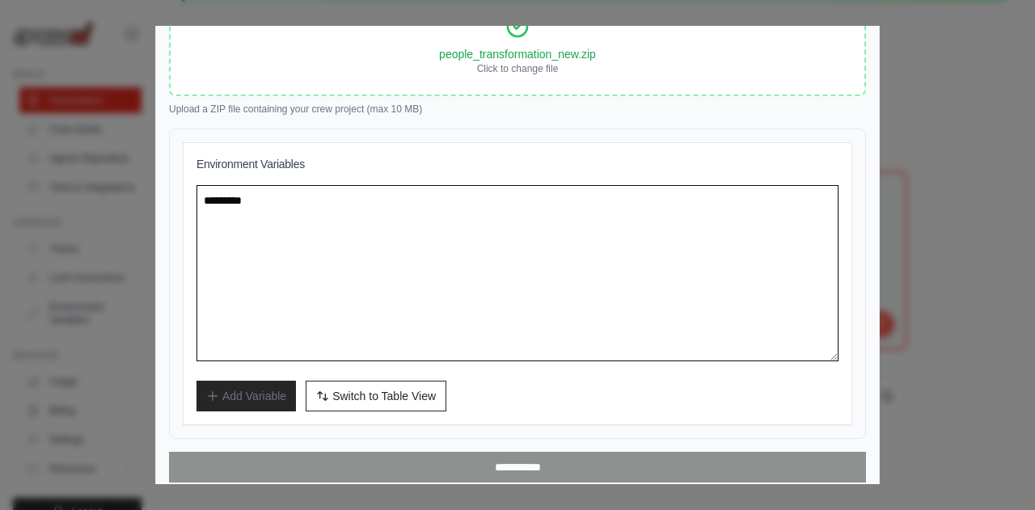
paste textarea "**********"
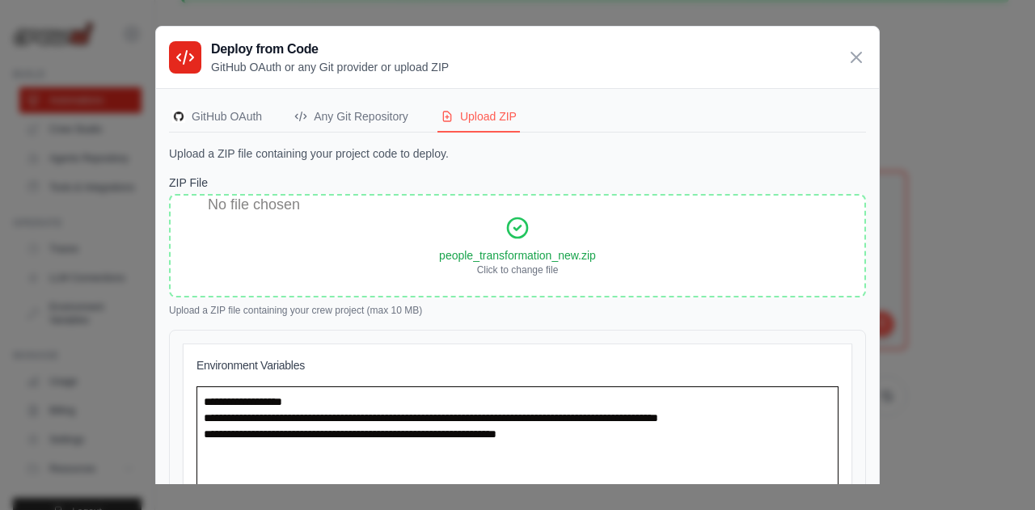
scroll to position [208, 0]
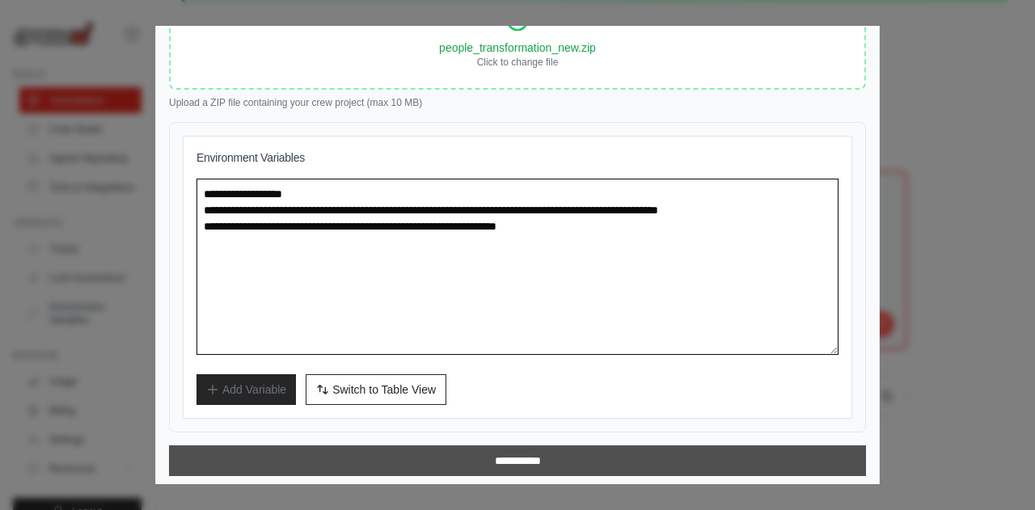
type textarea "**********"
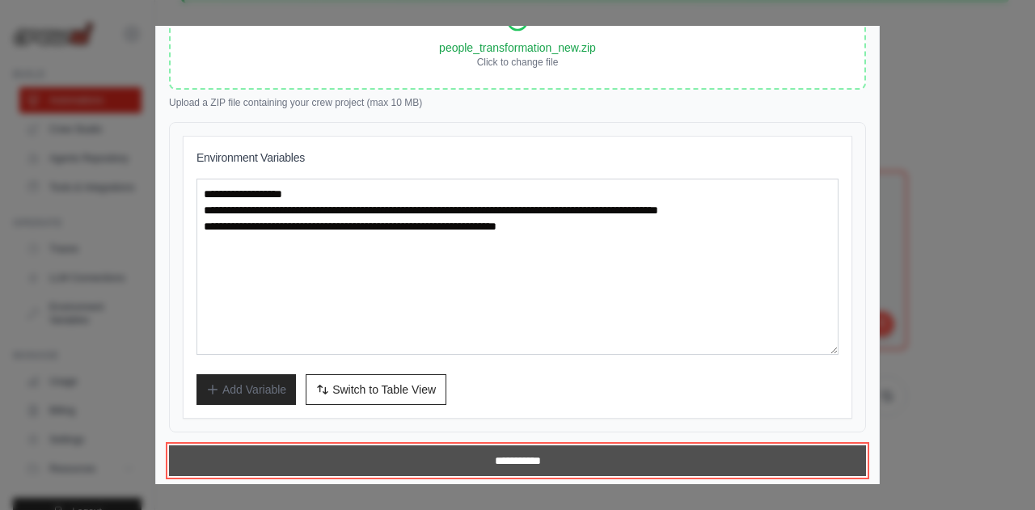
click at [501, 452] on input "**********" at bounding box center [517, 460] width 697 height 31
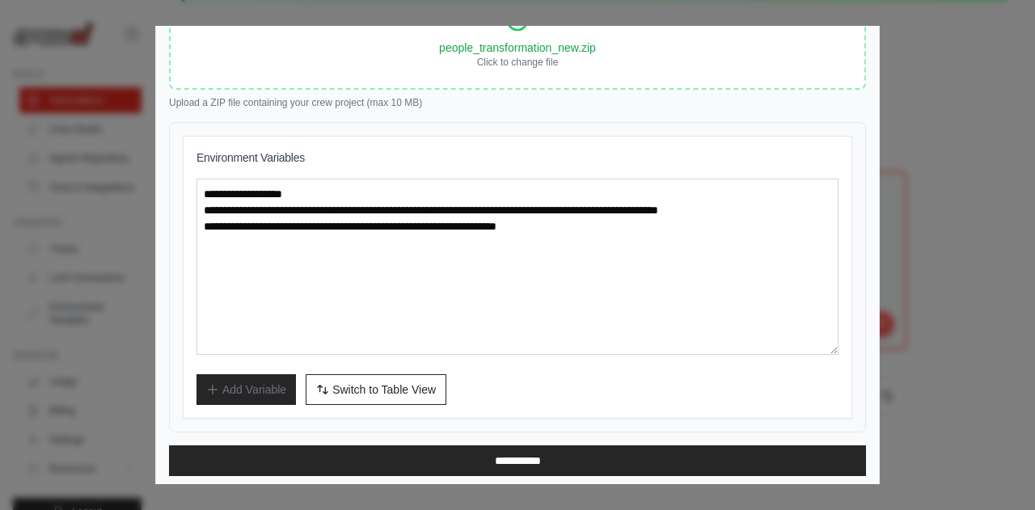
scroll to position [0, 0]
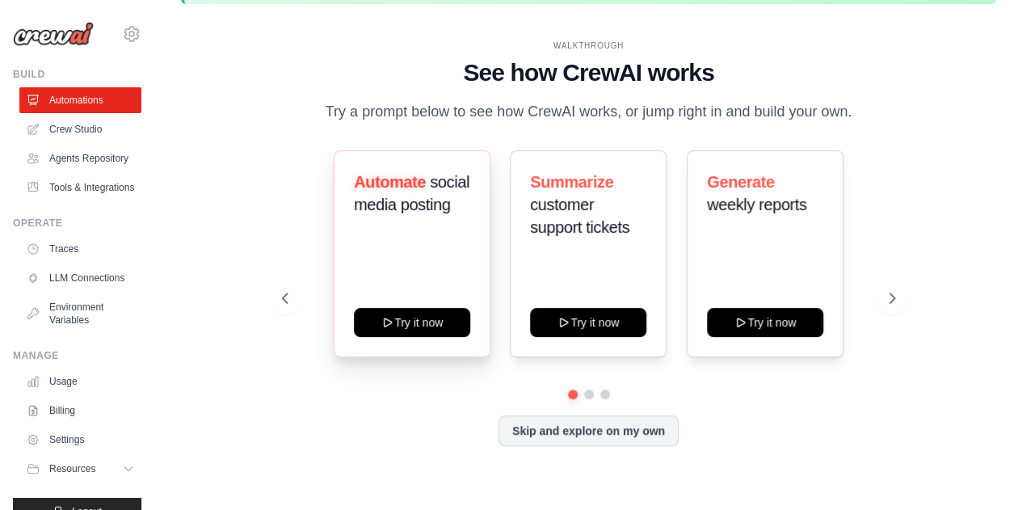
scroll to position [71, 0]
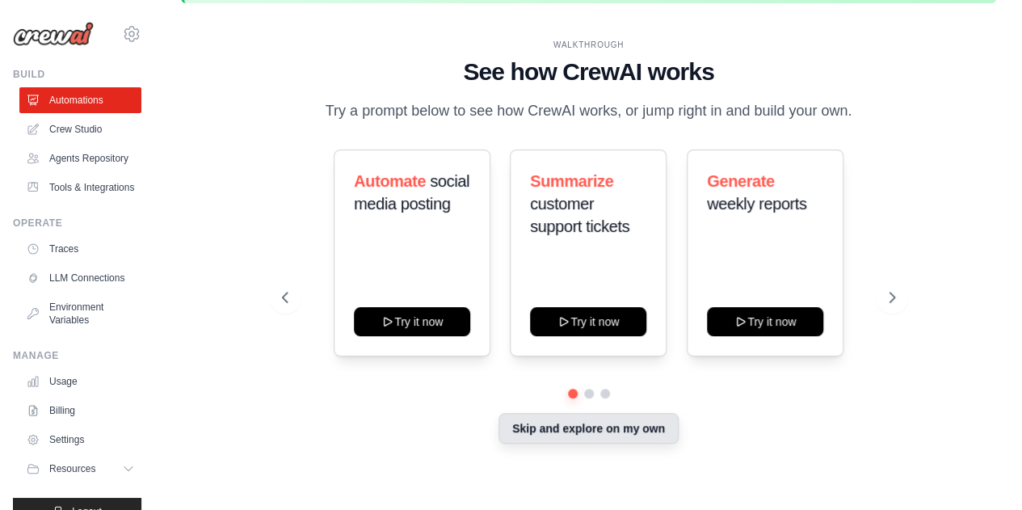
click at [590, 421] on button "Skip and explore on my own" at bounding box center [589, 428] width 180 height 31
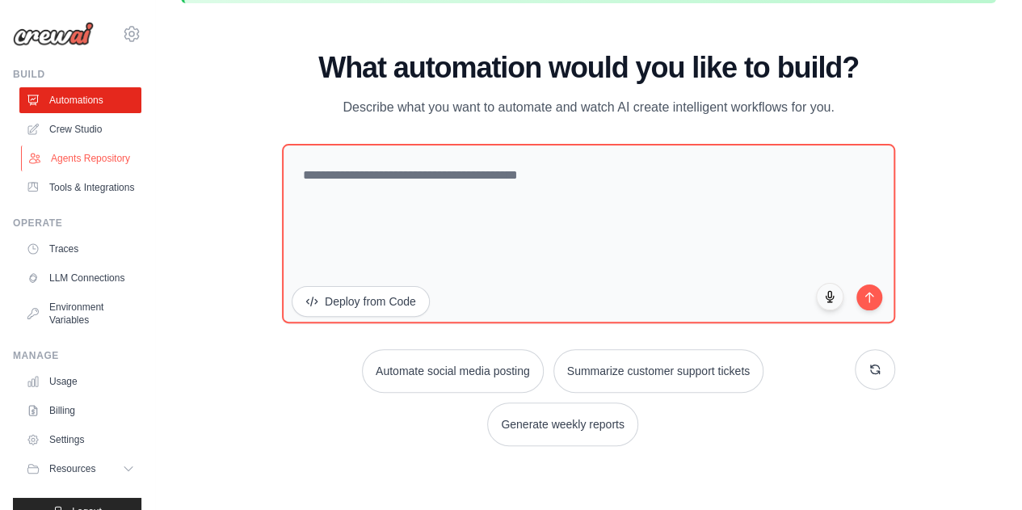
click at [75, 166] on link "Agents Repository" at bounding box center [82, 158] width 122 height 26
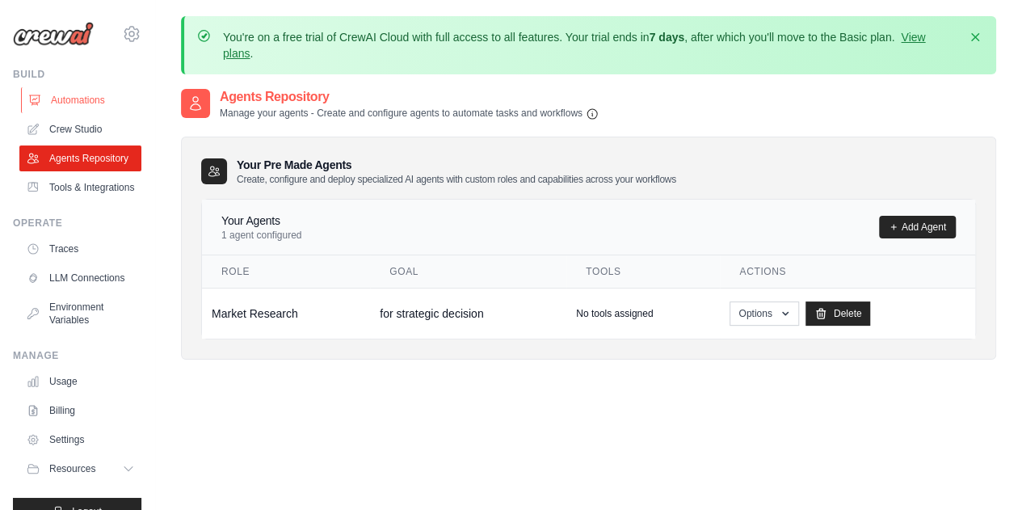
click at [78, 104] on link "Automations" at bounding box center [82, 100] width 122 height 26
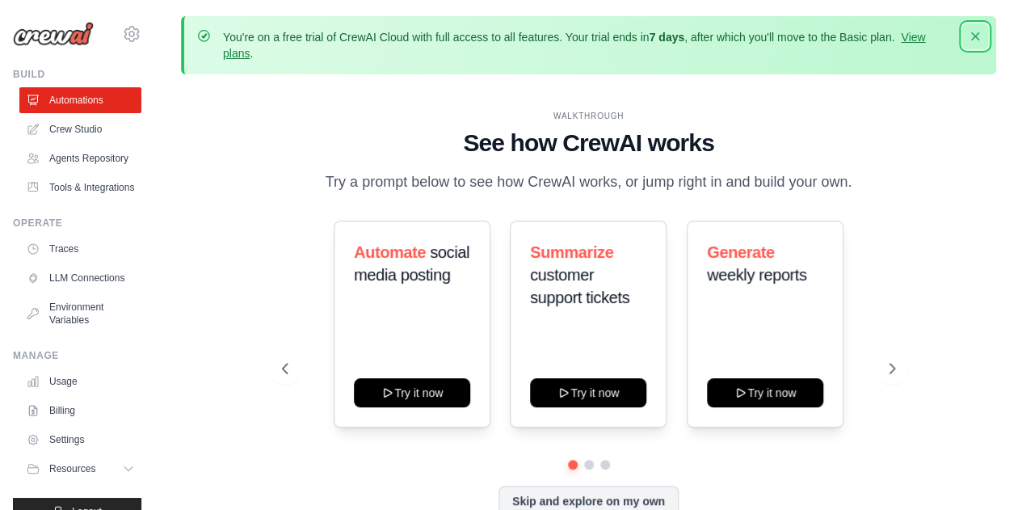
click at [978, 40] on icon "button" at bounding box center [976, 36] width 8 height 8
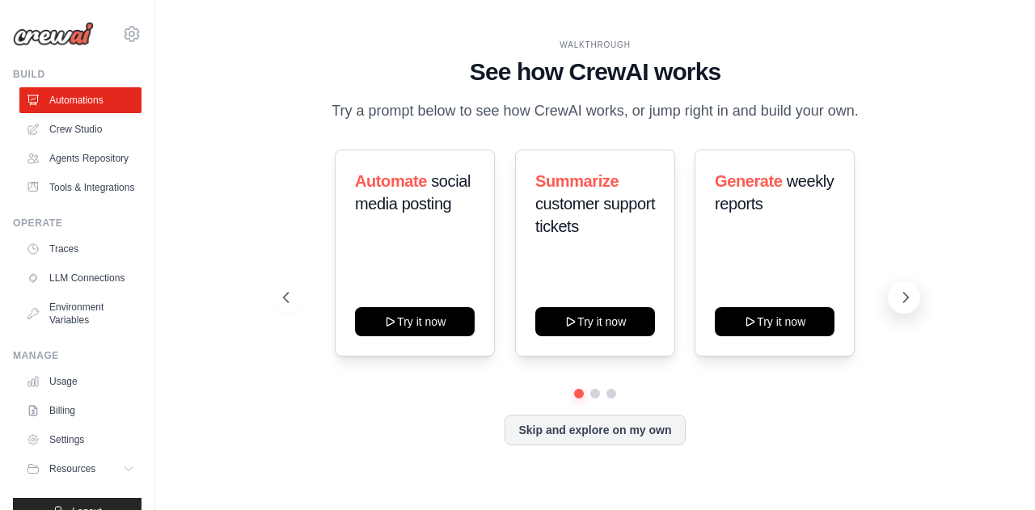
click at [899, 293] on icon at bounding box center [905, 297] width 16 height 16
click at [79, 200] on link "Tools & Integrations" at bounding box center [82, 188] width 122 height 26
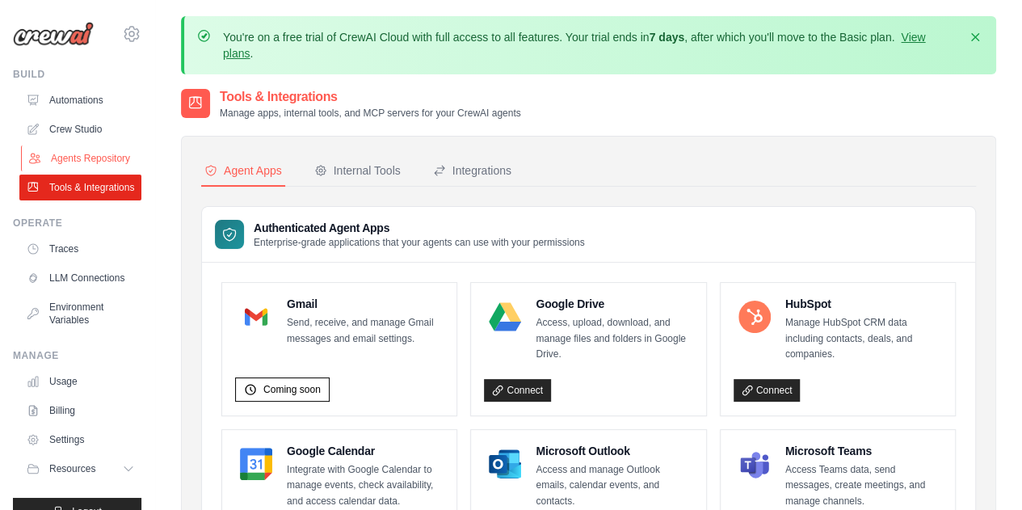
click at [106, 168] on link "Agents Repository" at bounding box center [82, 158] width 122 height 26
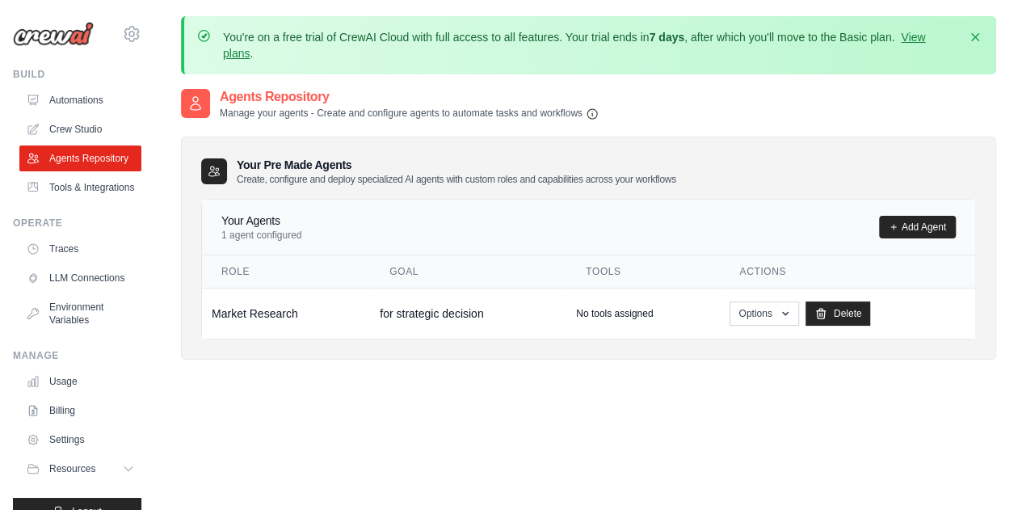
click at [89, 115] on ul "Automations Crew Studio Agents Repository Tools & Integrations" at bounding box center [80, 143] width 122 height 113
click at [89, 127] on link "Crew Studio" at bounding box center [82, 129] width 122 height 26
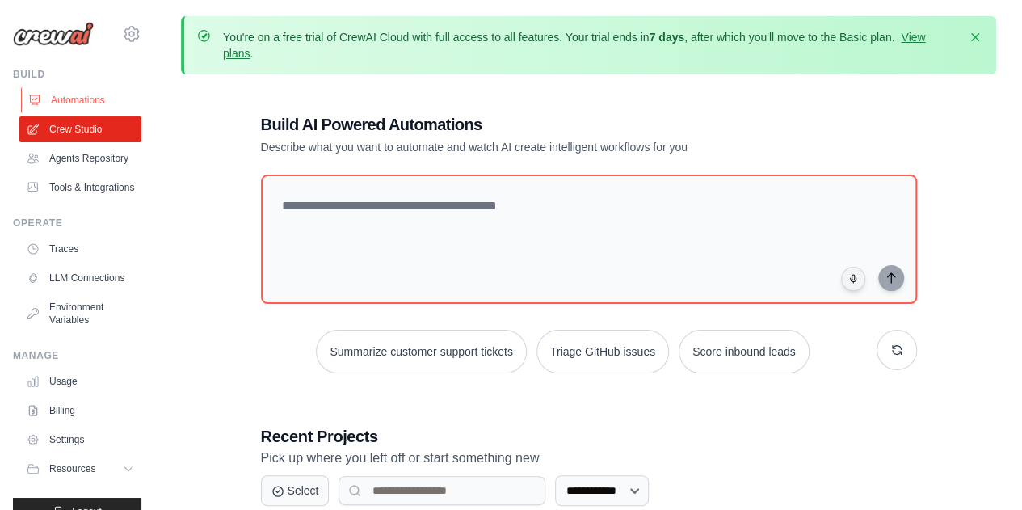
click at [73, 99] on link "Automations" at bounding box center [82, 100] width 122 height 26
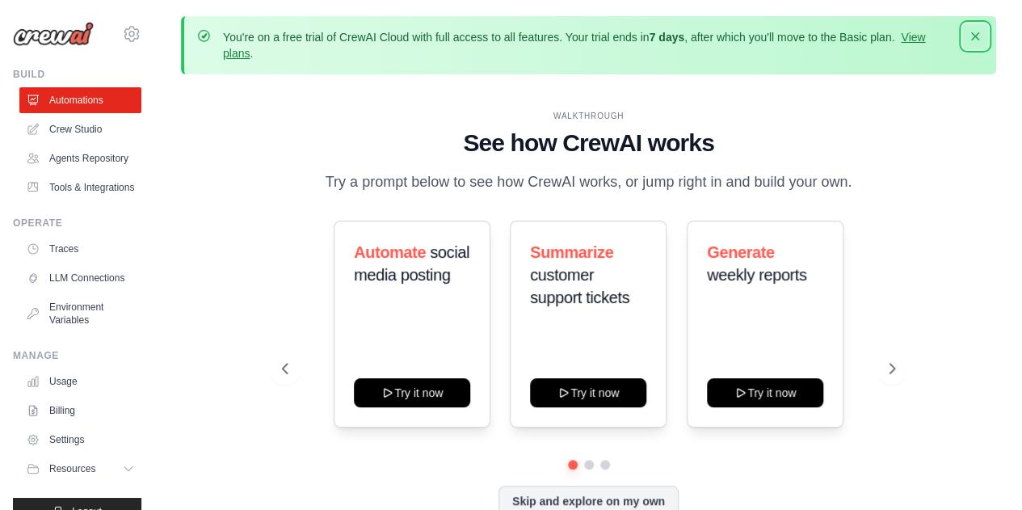
click at [972, 42] on icon "button" at bounding box center [976, 36] width 16 height 16
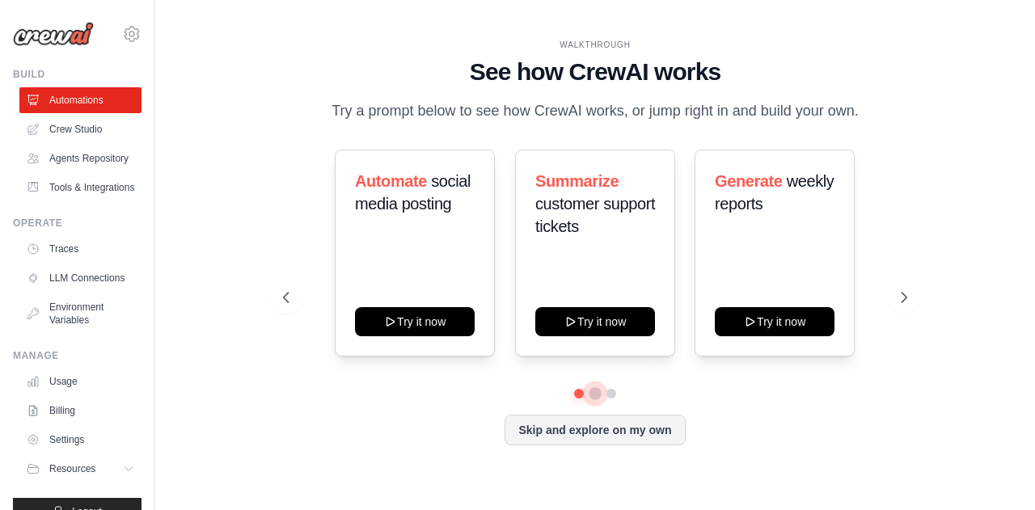
click at [595, 397] on button at bounding box center [594, 393] width 13 height 13
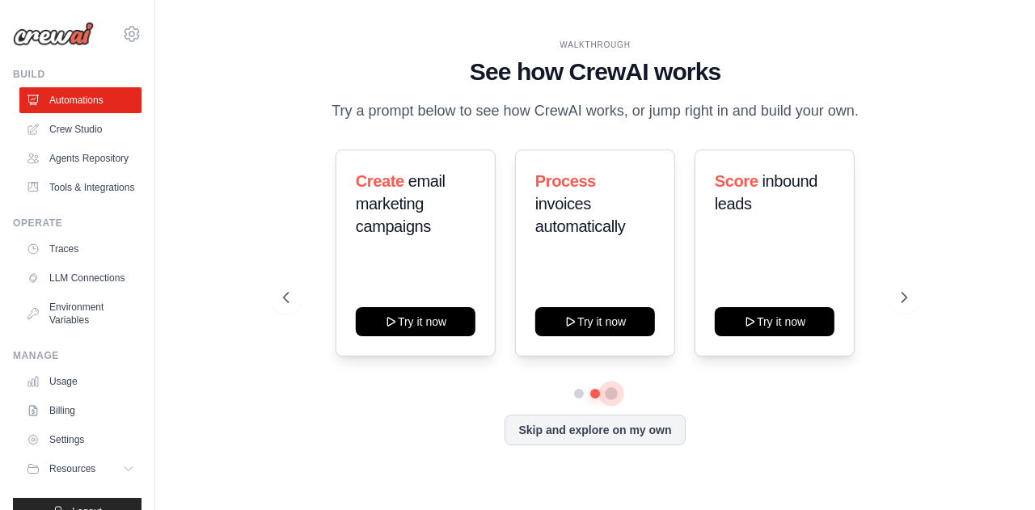
click at [608, 395] on button at bounding box center [611, 393] width 13 height 13
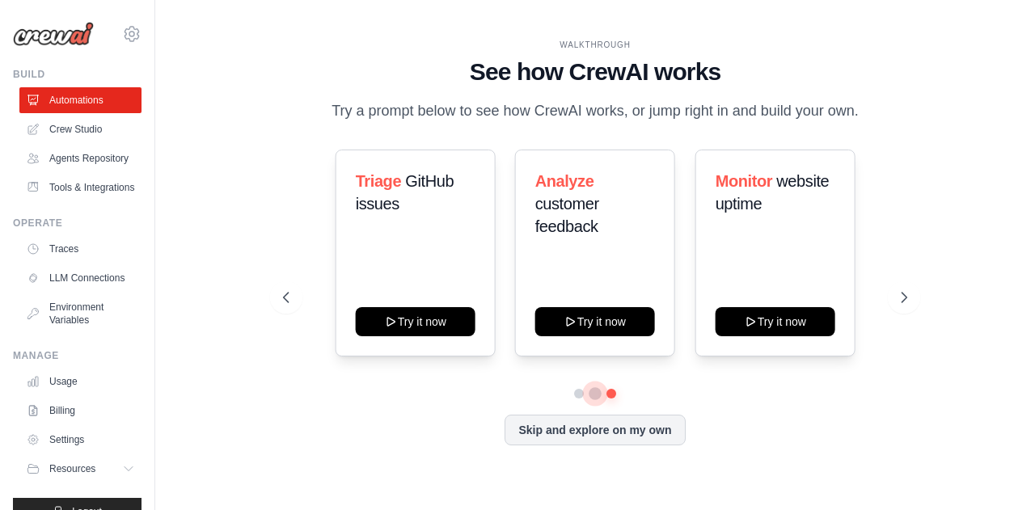
click at [595, 395] on button at bounding box center [594, 392] width 11 height 11
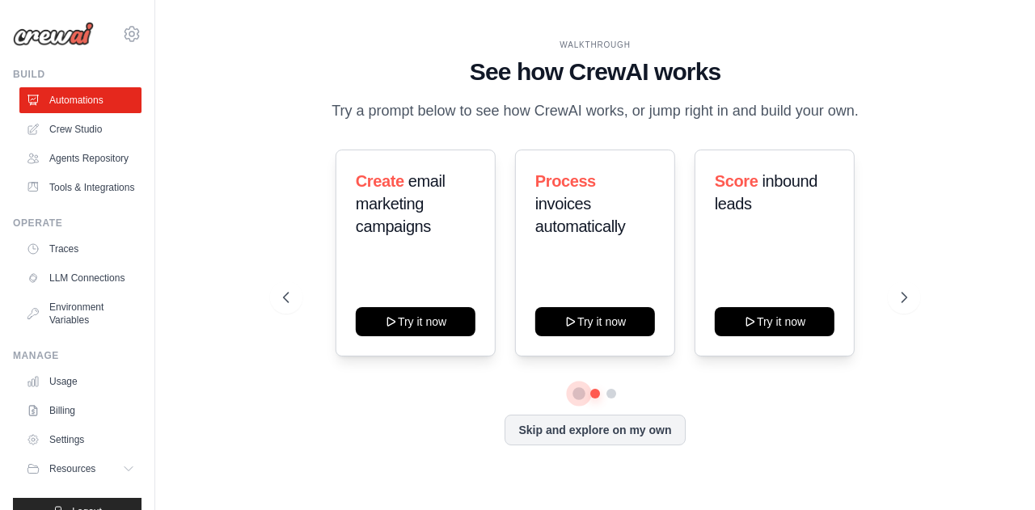
click at [577, 391] on button at bounding box center [578, 392] width 11 height 11
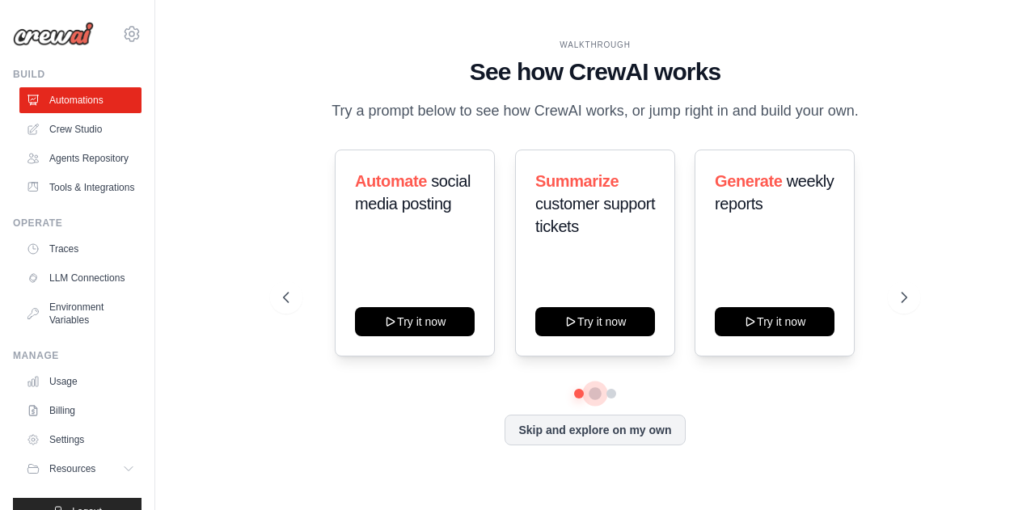
click at [597, 394] on button at bounding box center [594, 392] width 11 height 11
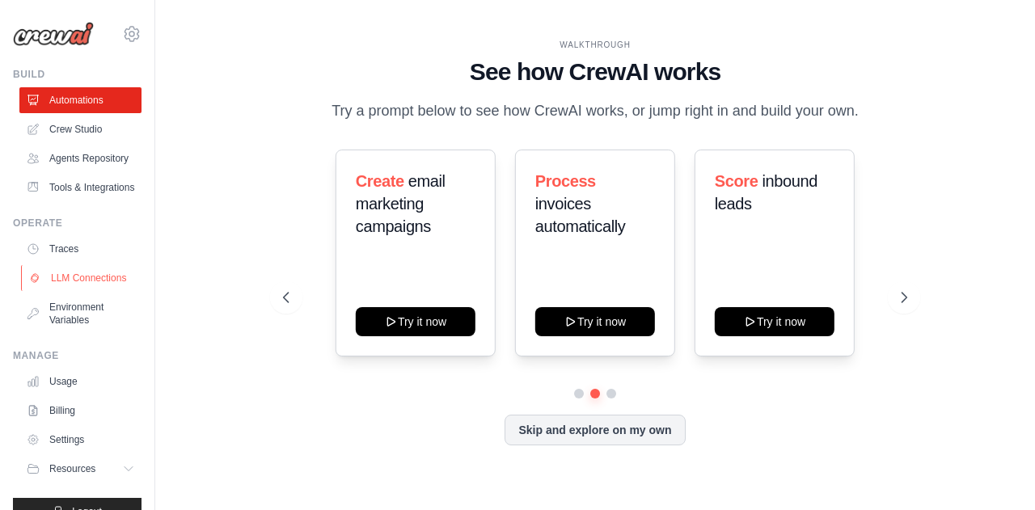
click at [74, 291] on link "LLM Connections" at bounding box center [82, 278] width 122 height 26
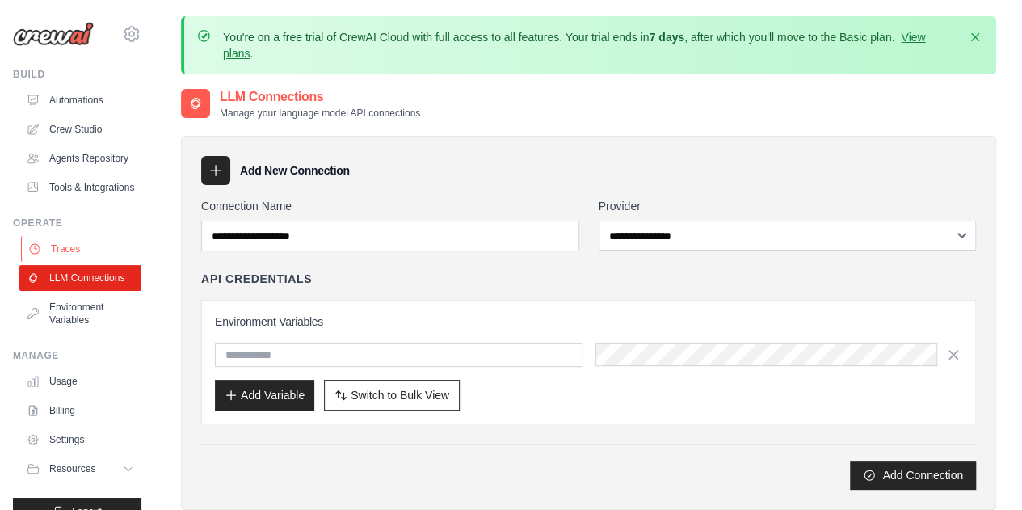
click at [73, 262] on link "Traces" at bounding box center [82, 249] width 122 height 26
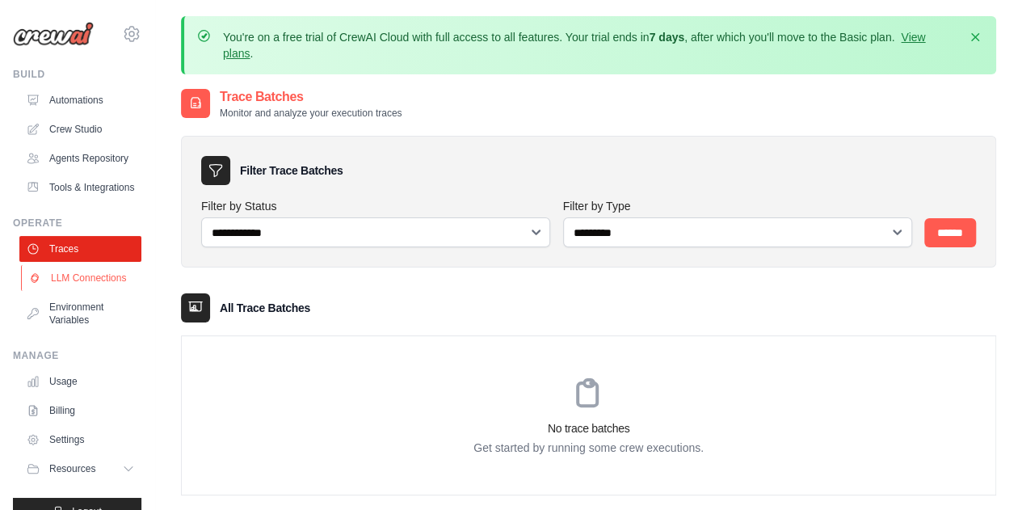
click at [66, 291] on link "LLM Connections" at bounding box center [82, 278] width 122 height 26
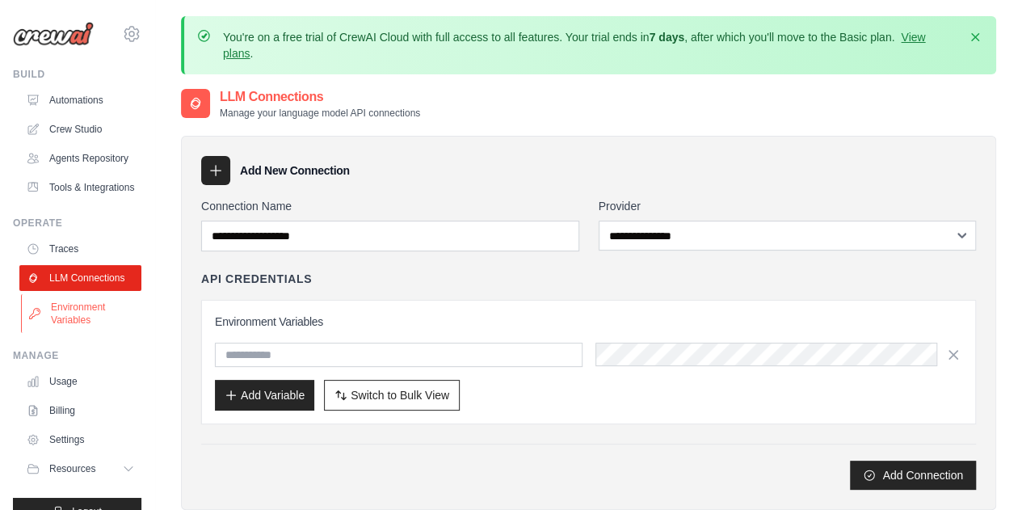
click at [74, 333] on link "Environment Variables" at bounding box center [82, 313] width 122 height 39
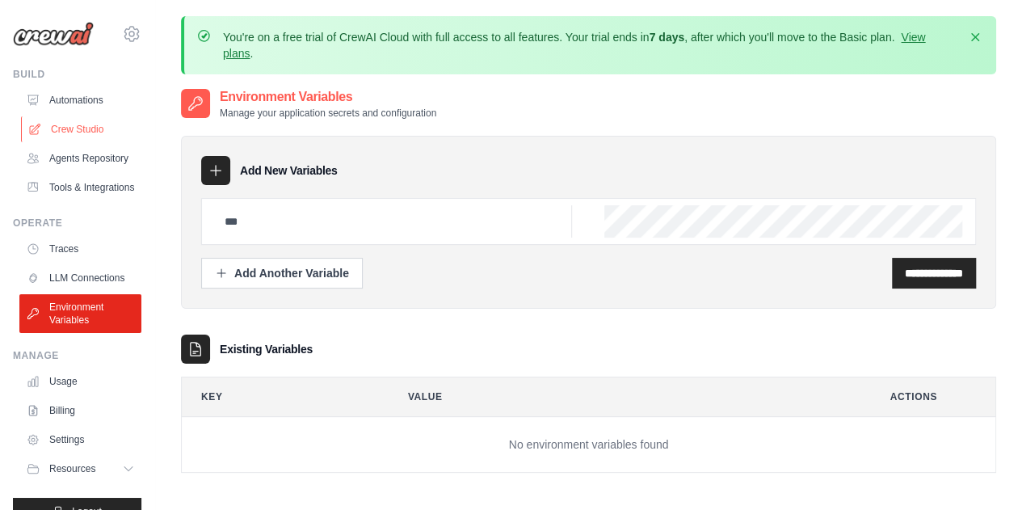
click at [83, 125] on link "Crew Studio" at bounding box center [82, 129] width 122 height 26
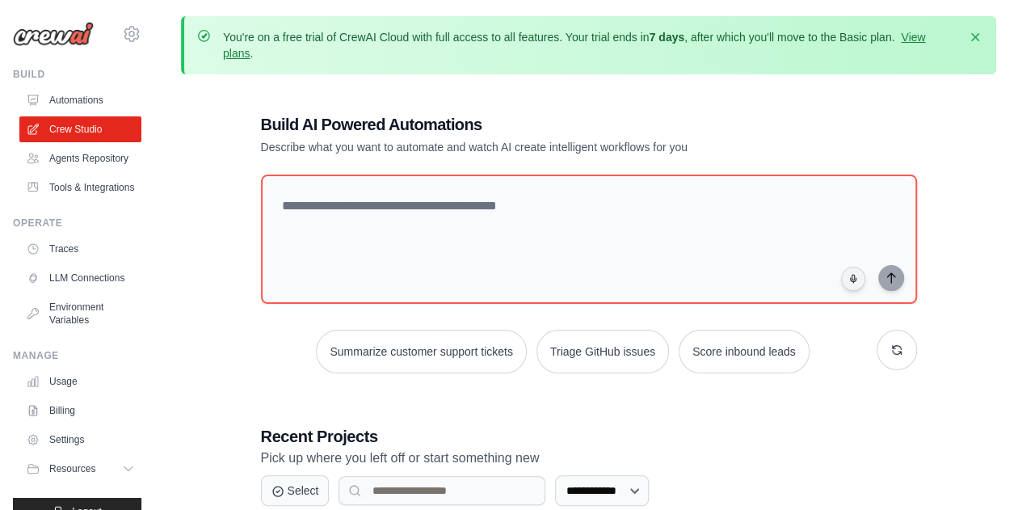
click at [82, 95] on link "Automations" at bounding box center [80, 100] width 122 height 26
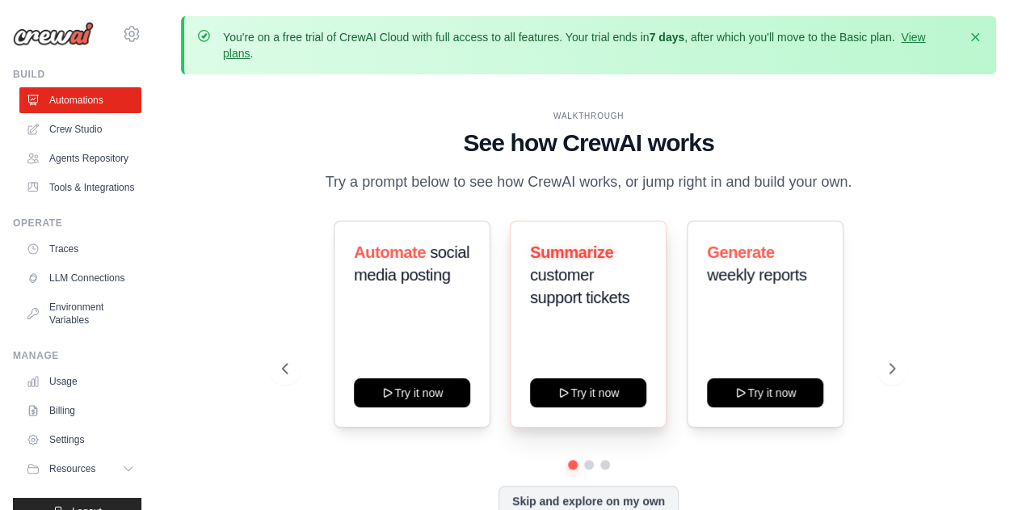
scroll to position [71, 0]
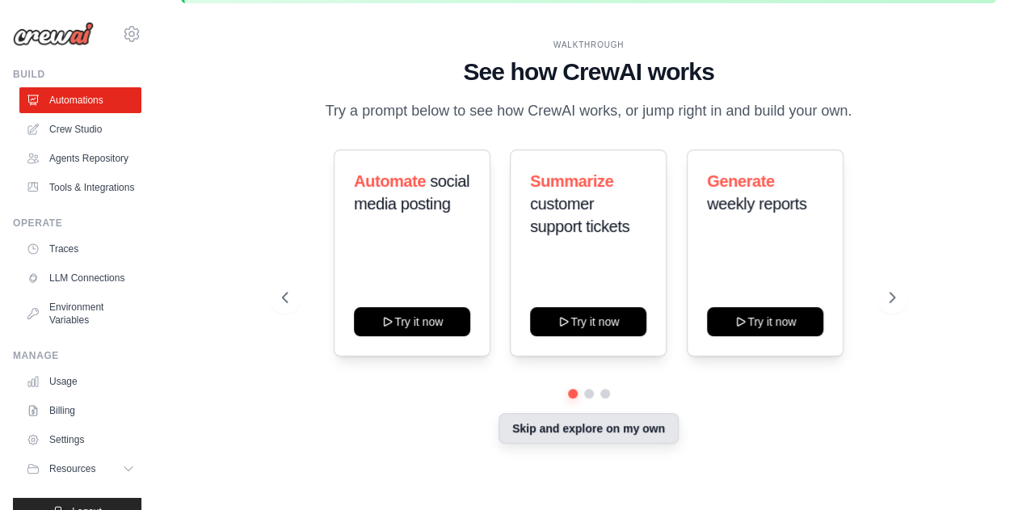
click at [589, 428] on button "Skip and explore on my own" at bounding box center [589, 428] width 180 height 31
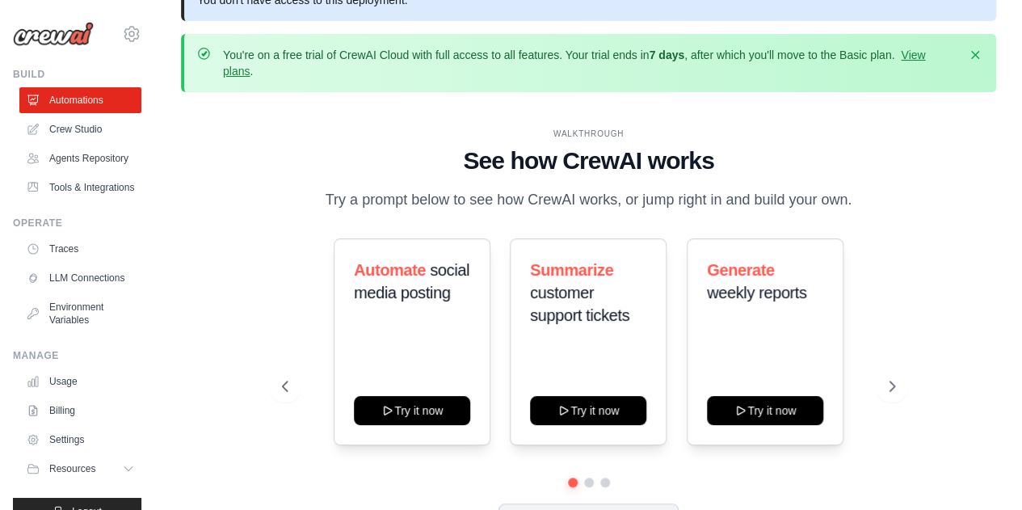
scroll to position [32, 0]
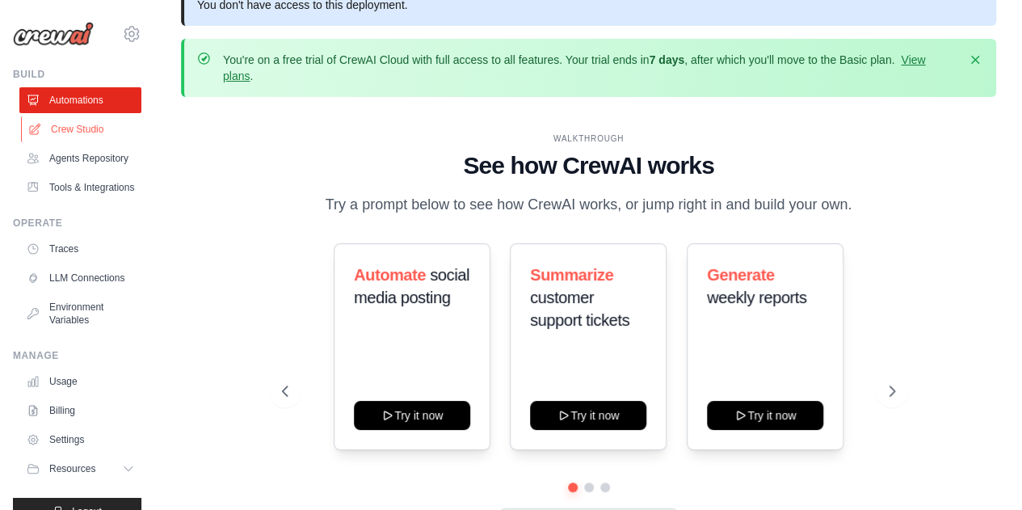
click at [53, 126] on link "Crew Studio" at bounding box center [82, 129] width 122 height 26
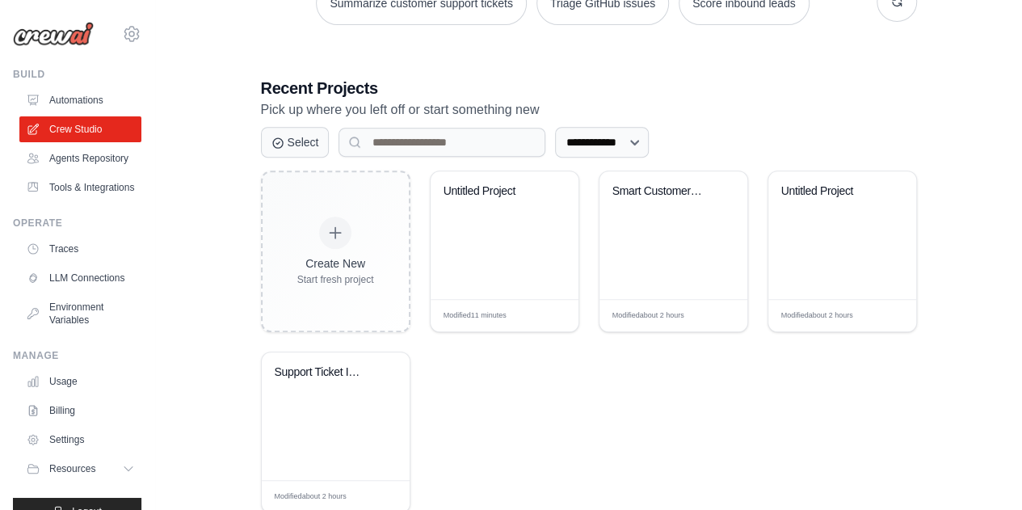
scroll to position [349, 0]
drag, startPoint x: 94, startPoint y: 86, endPoint x: 84, endPoint y: 104, distance: 21.0
click at [84, 104] on div "Build Automations Crew Studio Agents Repository Tools & Integrations" at bounding box center [77, 134] width 129 height 133
click at [84, 104] on link "Automations" at bounding box center [82, 100] width 122 height 26
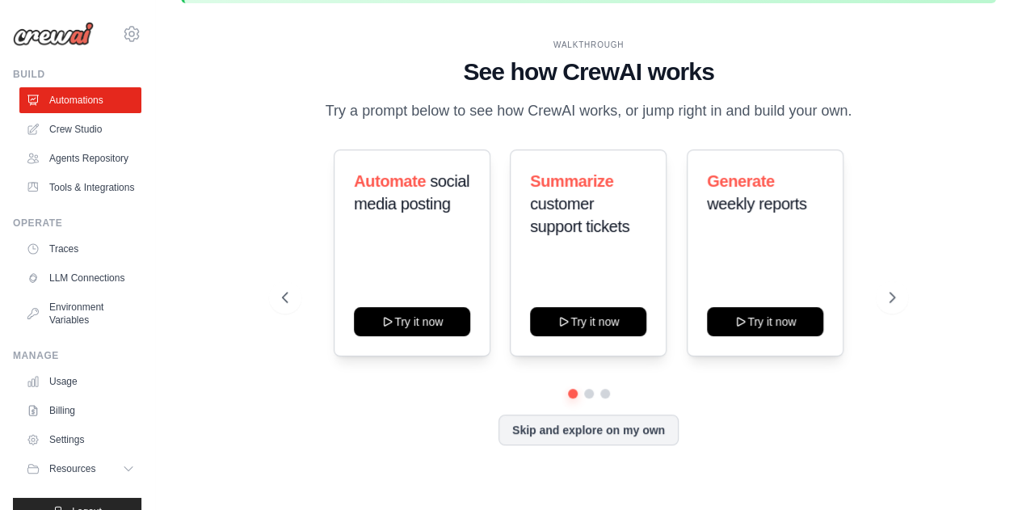
scroll to position [70, 0]
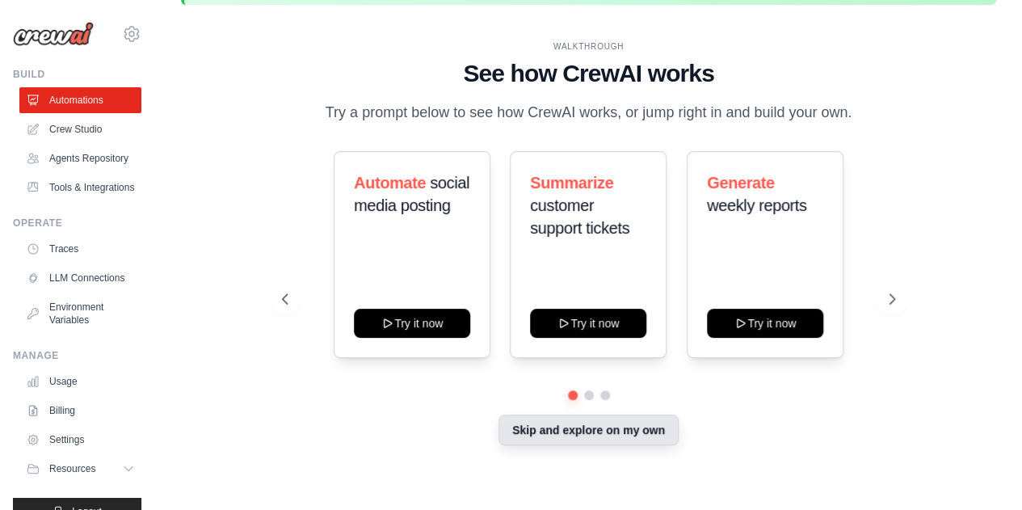
click at [610, 440] on button "Skip and explore on my own" at bounding box center [589, 430] width 180 height 31
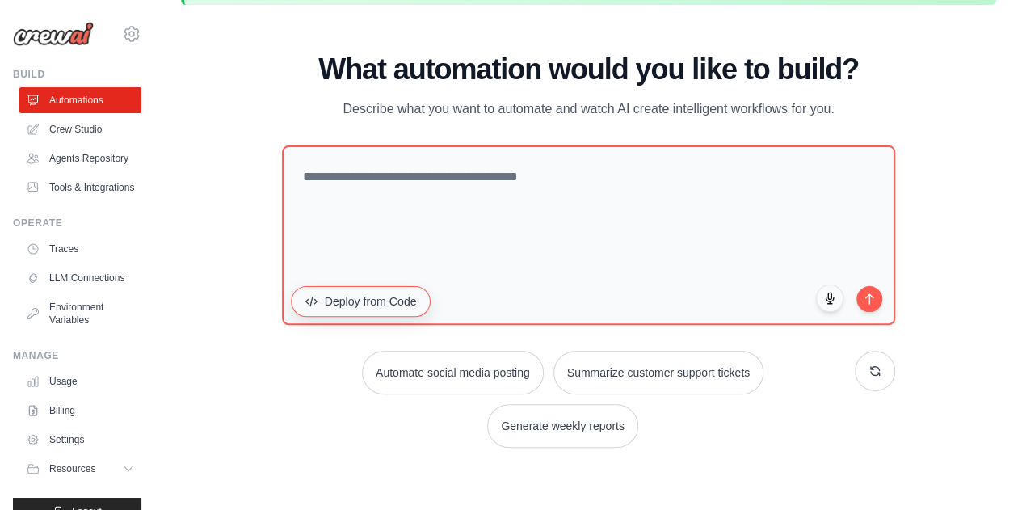
click at [339, 316] on button "Deploy from Code" at bounding box center [361, 300] width 140 height 31
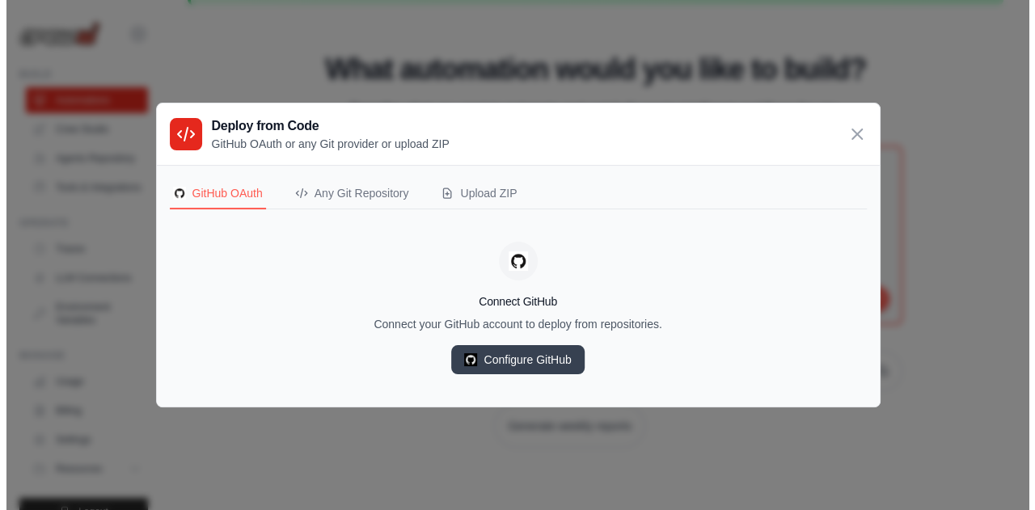
scroll to position [57, 0]
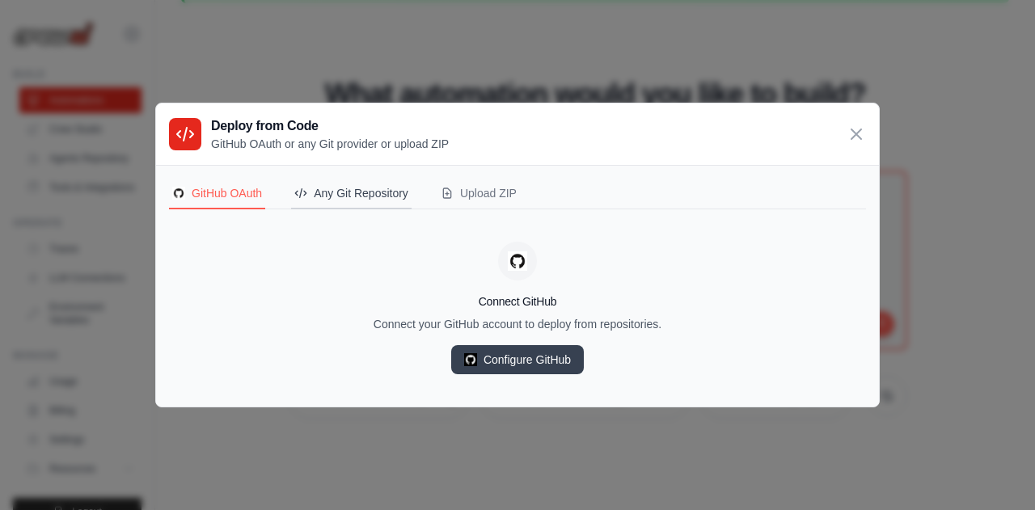
click at [369, 200] on div "Any Git Repository" at bounding box center [351, 193] width 114 height 16
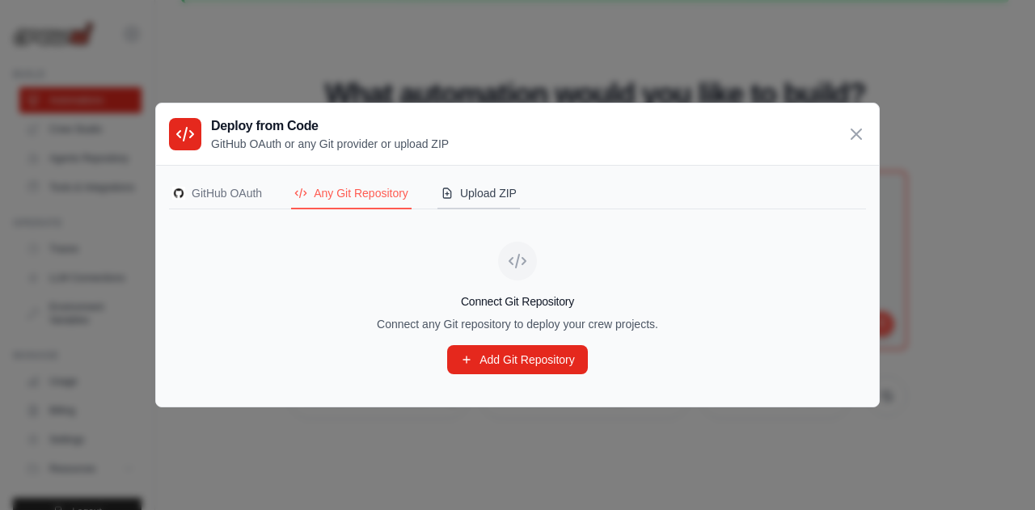
click at [508, 188] on div "Upload ZIP" at bounding box center [479, 193] width 76 height 16
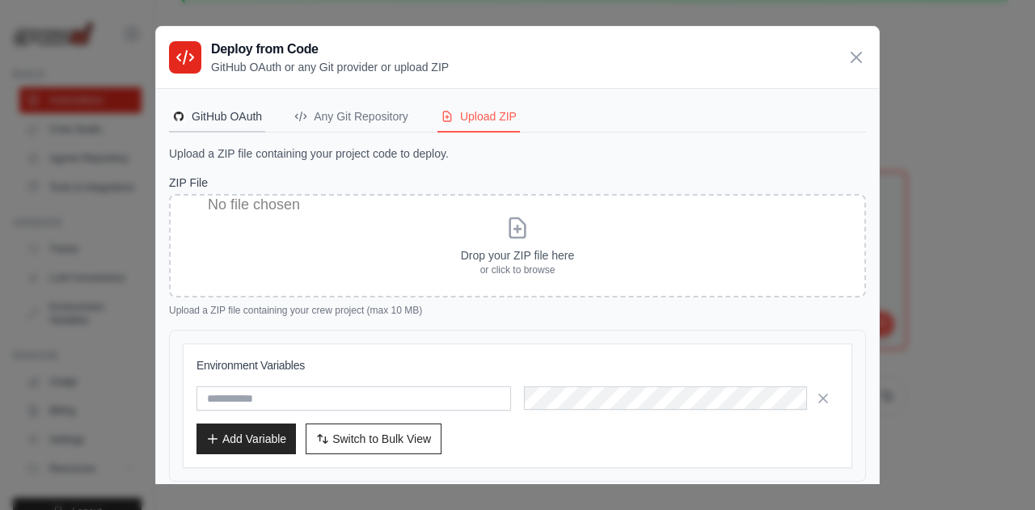
click at [237, 119] on div "GitHub OAuth" at bounding box center [217, 116] width 90 height 16
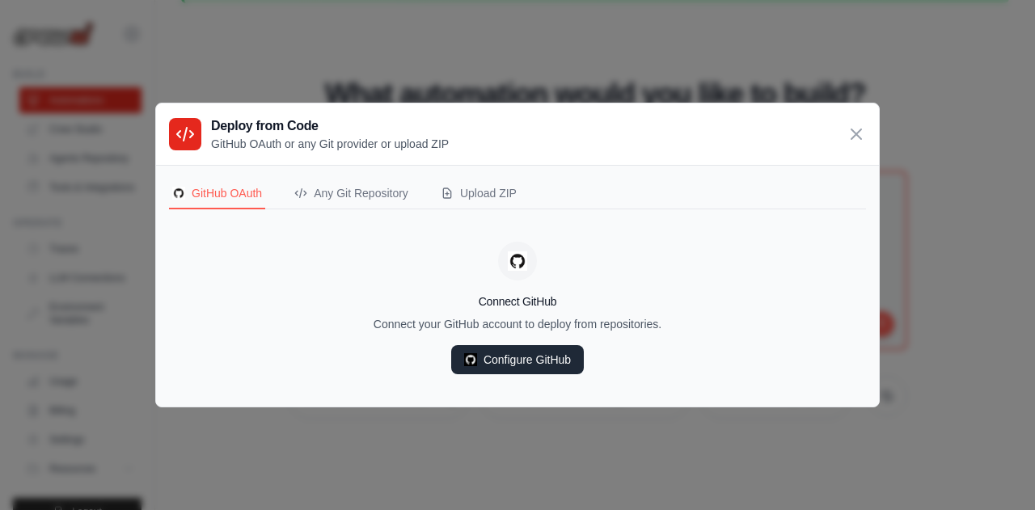
click at [546, 352] on link "Configure GitHub" at bounding box center [517, 359] width 133 height 29
